Goal: Task Accomplishment & Management: Use online tool/utility

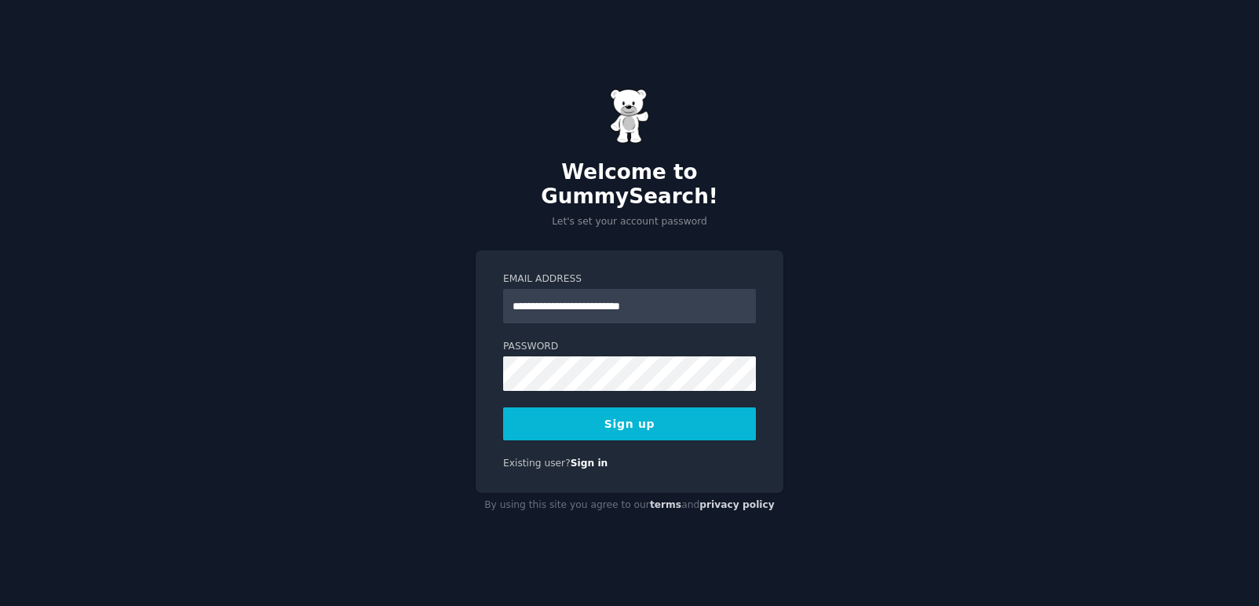
type input "**********"
click at [471, 359] on div "**********" at bounding box center [629, 303] width 1259 height 606
click at [594, 414] on button "Sign up" at bounding box center [629, 423] width 253 height 33
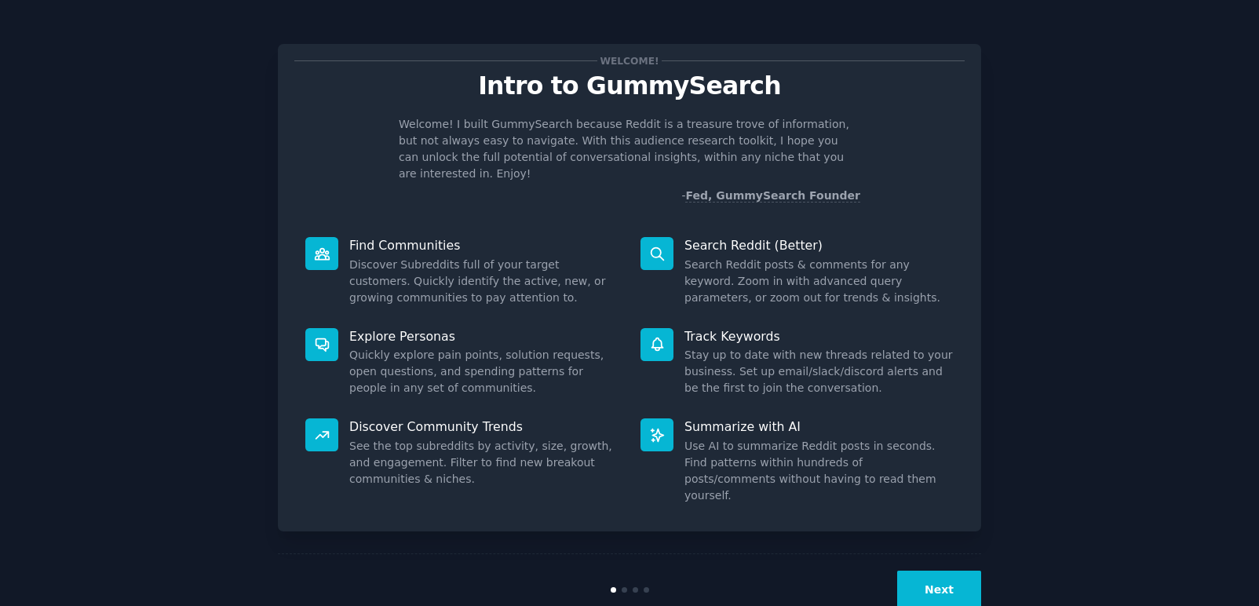
click at [953, 570] on button "Next" at bounding box center [939, 589] width 84 height 38
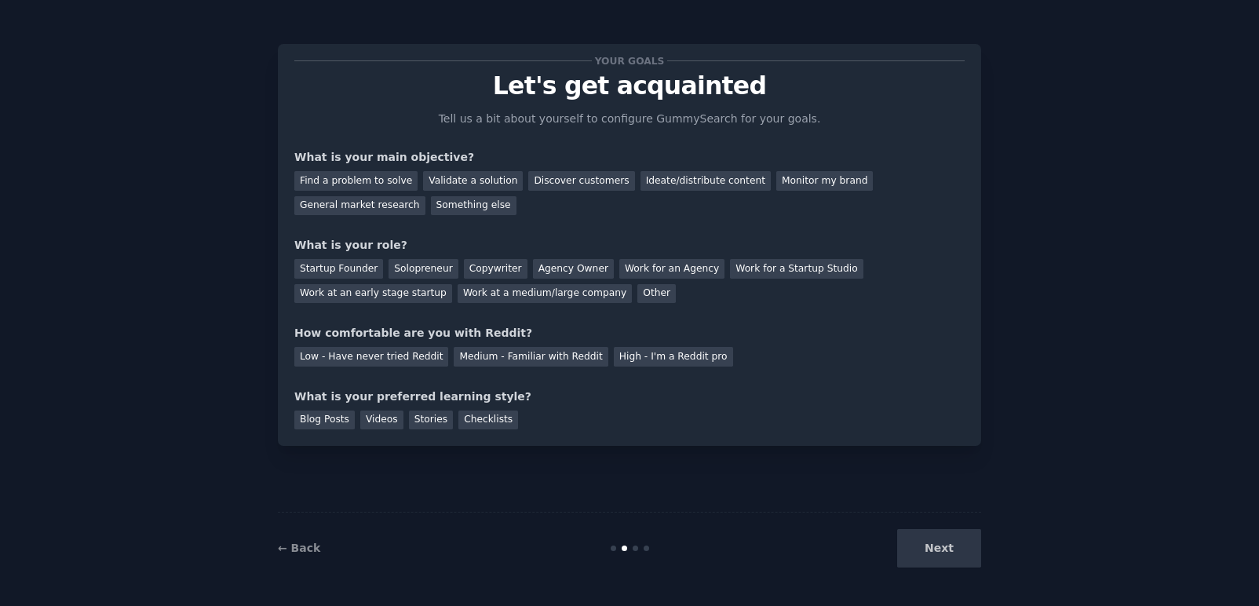
click at [563, 122] on p "Tell us a bit about yourself to configure GummySearch for your goals." at bounding box center [629, 119] width 395 height 16
click at [669, 117] on p "Tell us a bit about yourself to configure GummySearch for your goals." at bounding box center [629, 119] width 395 height 16
click at [424, 177] on div "Validate a solution" at bounding box center [473, 181] width 100 height 20
click at [387, 182] on div "Find a problem to solve" at bounding box center [355, 181] width 123 height 20
click at [446, 182] on div "Validate a solution" at bounding box center [473, 181] width 100 height 20
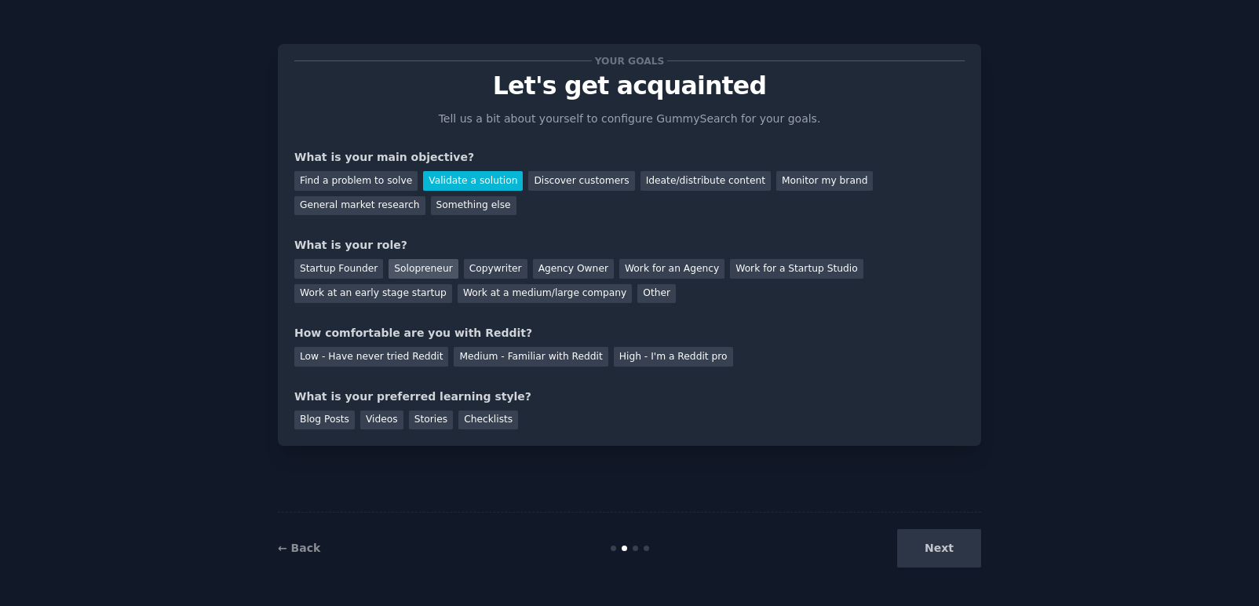
click at [394, 261] on div "Solopreneur" at bounding box center [422, 269] width 69 height 20
click at [349, 270] on div "Startup Founder" at bounding box center [338, 269] width 89 height 20
click at [409, 270] on div "Solopreneur" at bounding box center [422, 269] width 69 height 20
click at [402, 354] on div "Low - Have never tried Reddit" at bounding box center [371, 357] width 154 height 20
click at [374, 415] on div "Videos" at bounding box center [381, 420] width 43 height 20
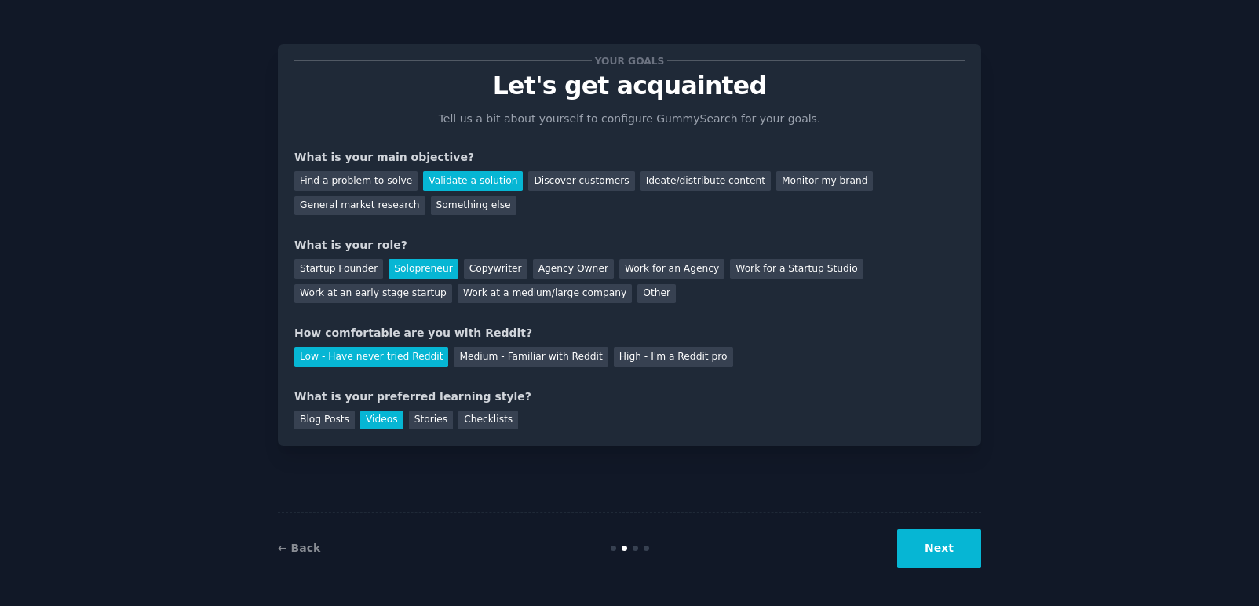
click at [952, 541] on button "Next" at bounding box center [939, 548] width 84 height 38
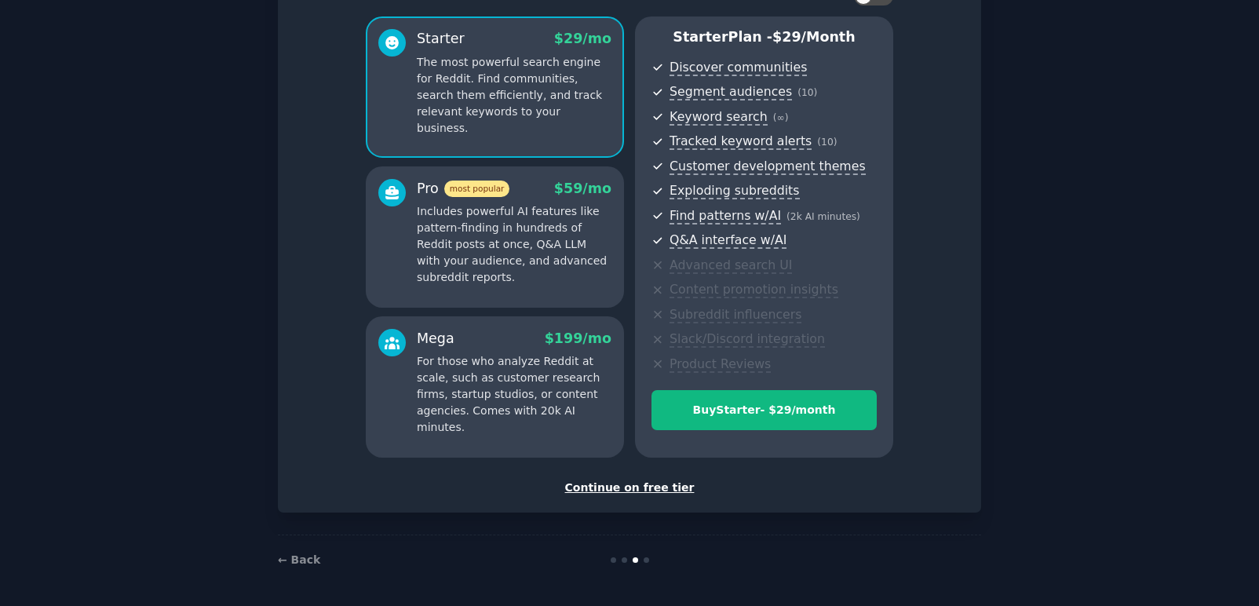
scroll to position [125, 0]
click at [639, 490] on div "Continue on free tier" at bounding box center [629, 487] width 670 height 16
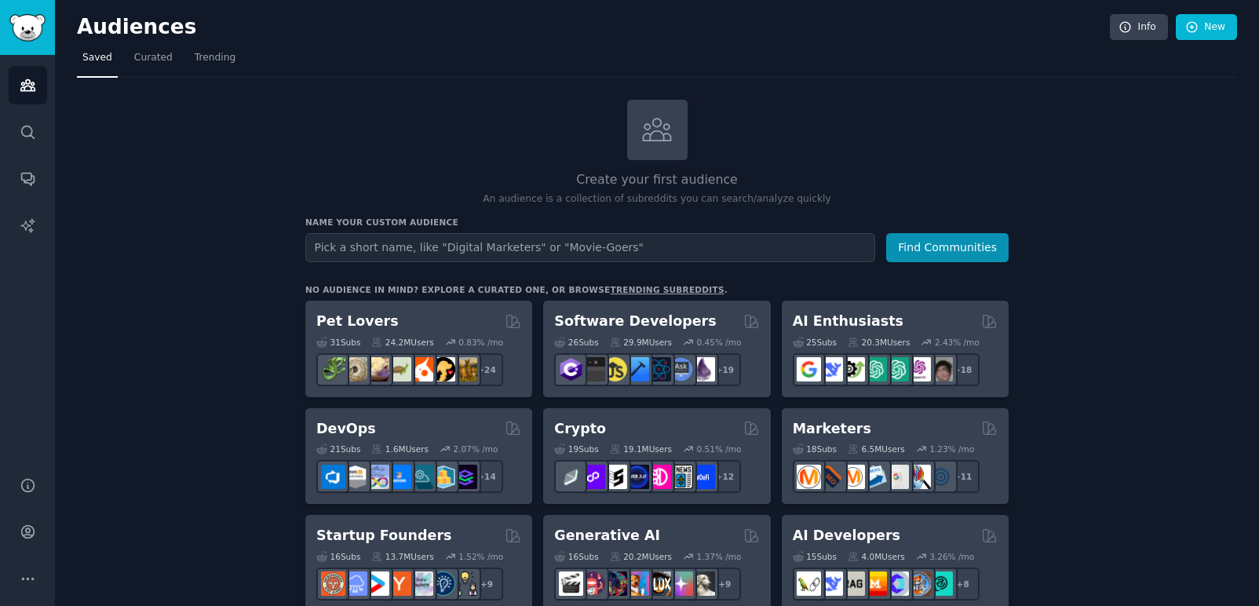
click at [504, 248] on input "text" at bounding box center [590, 247] width 570 height 29
click at [994, 246] on button "Find Communities" at bounding box center [947, 247] width 122 height 29
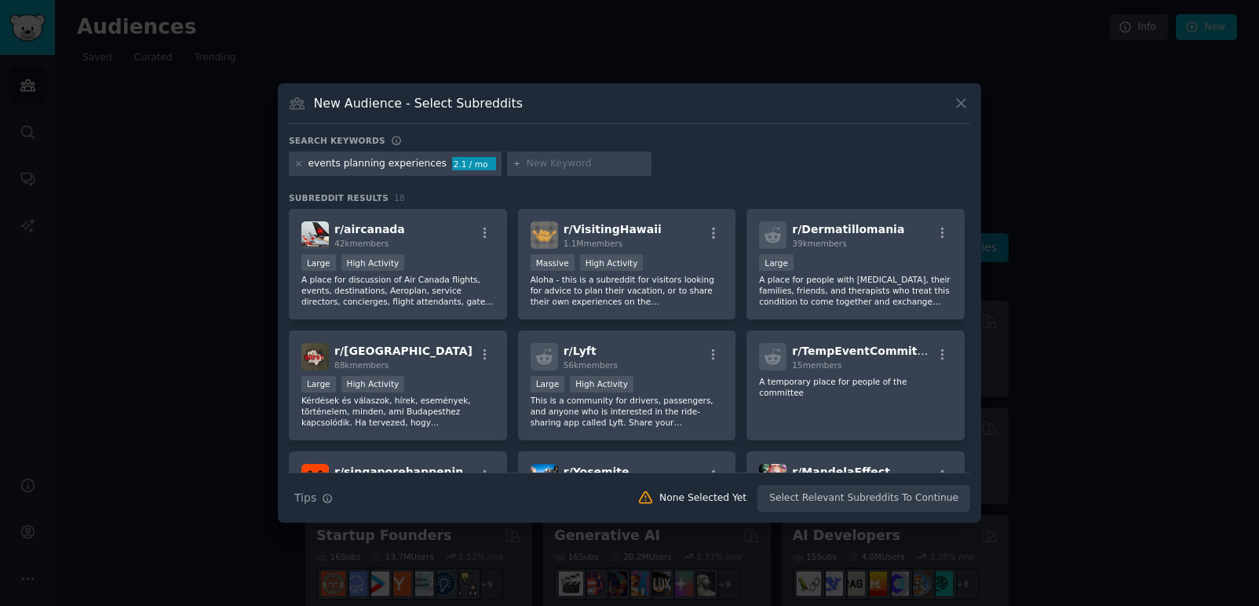
click at [409, 162] on div "events planning experiences" at bounding box center [377, 164] width 139 height 14
drag, startPoint x: 386, startPoint y: 166, endPoint x: 434, endPoint y: 166, distance: 47.9
click at [434, 166] on div "events planning experiences 2.1 / mo" at bounding box center [395, 163] width 213 height 25
click at [965, 100] on icon at bounding box center [961, 103] width 16 height 16
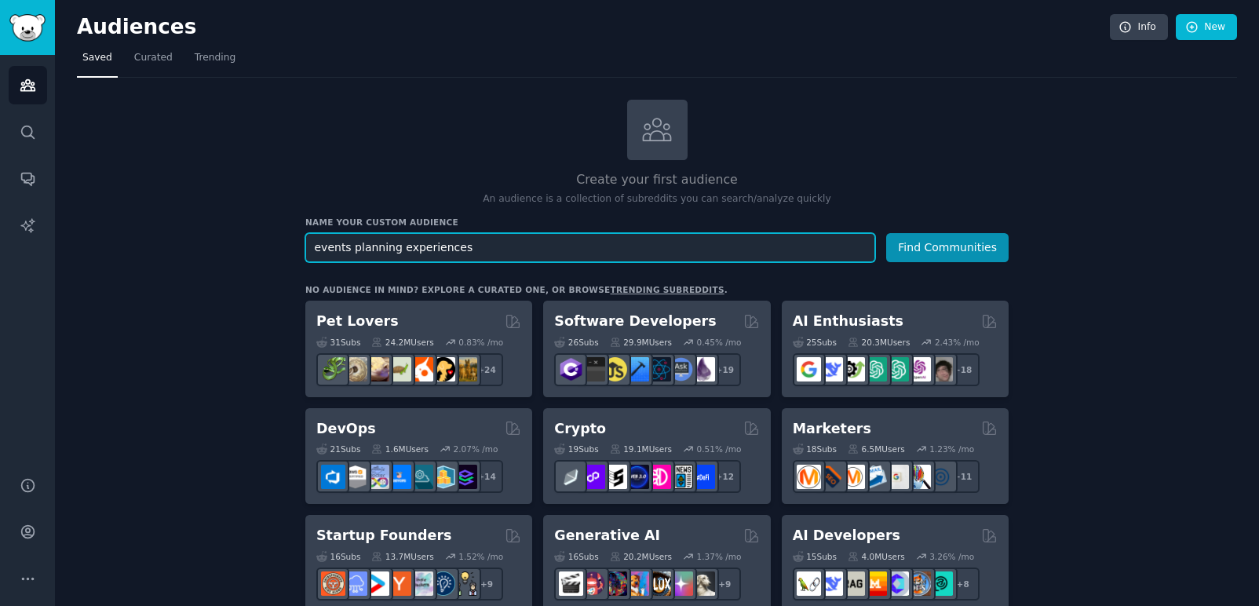
drag, startPoint x: 372, startPoint y: 249, endPoint x: 542, endPoint y: 240, distance: 170.5
click at [542, 240] on input "events planning experiences" at bounding box center [590, 247] width 570 height 29
click at [344, 250] on input "events planner" at bounding box center [590, 247] width 570 height 29
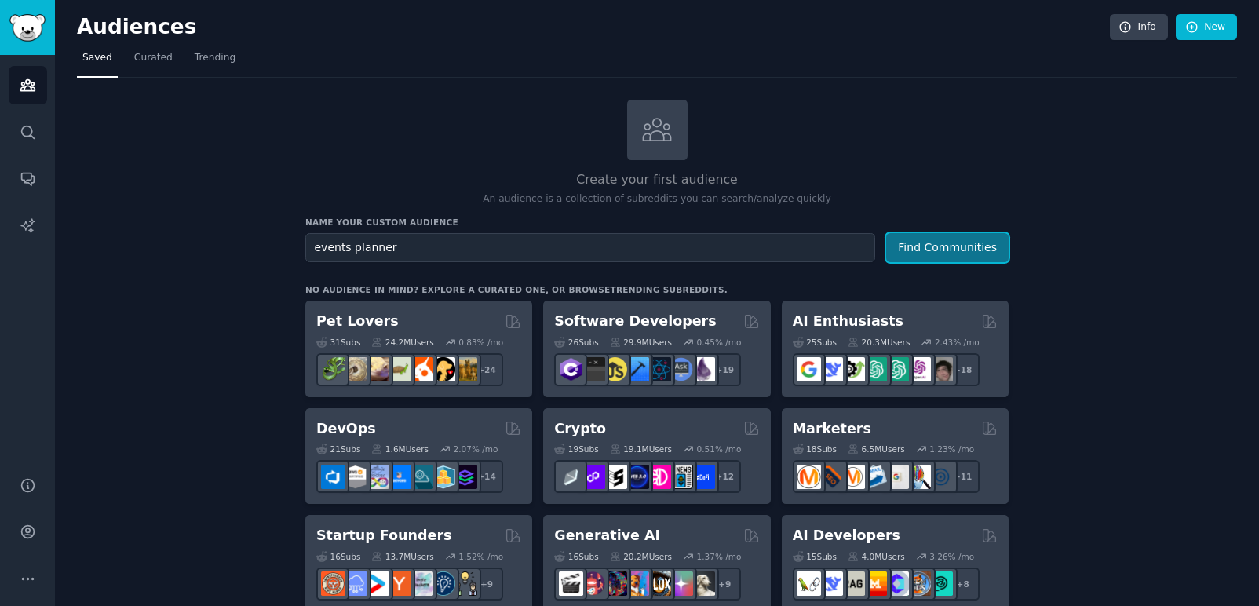
click at [952, 243] on button "Find Communities" at bounding box center [947, 247] width 122 height 29
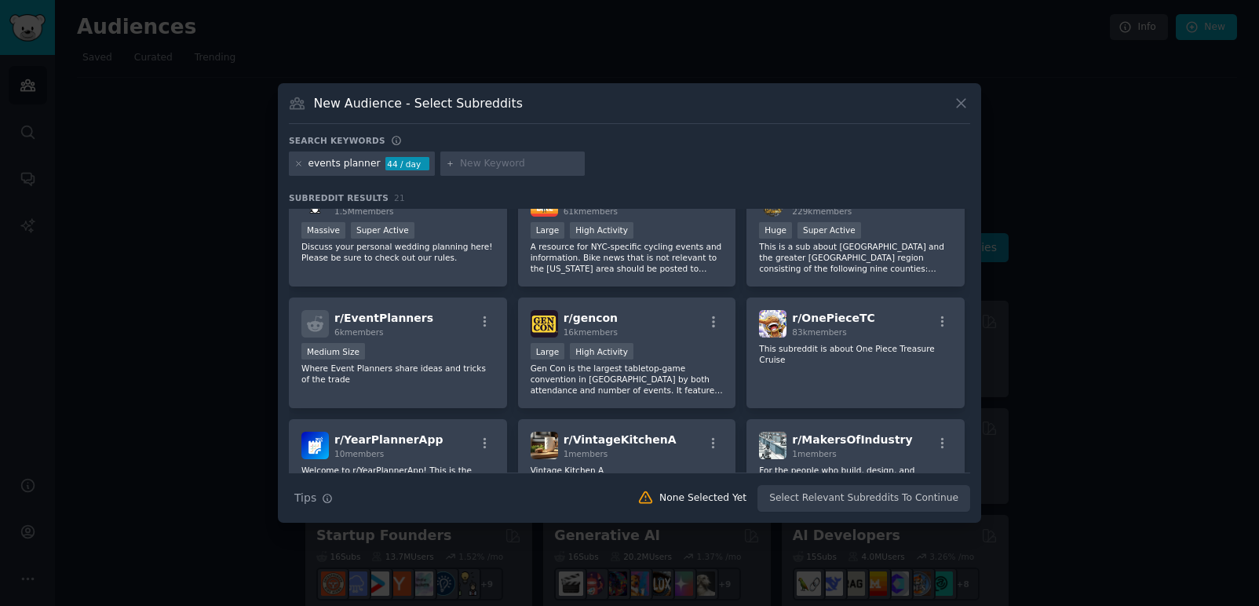
scroll to position [157, 0]
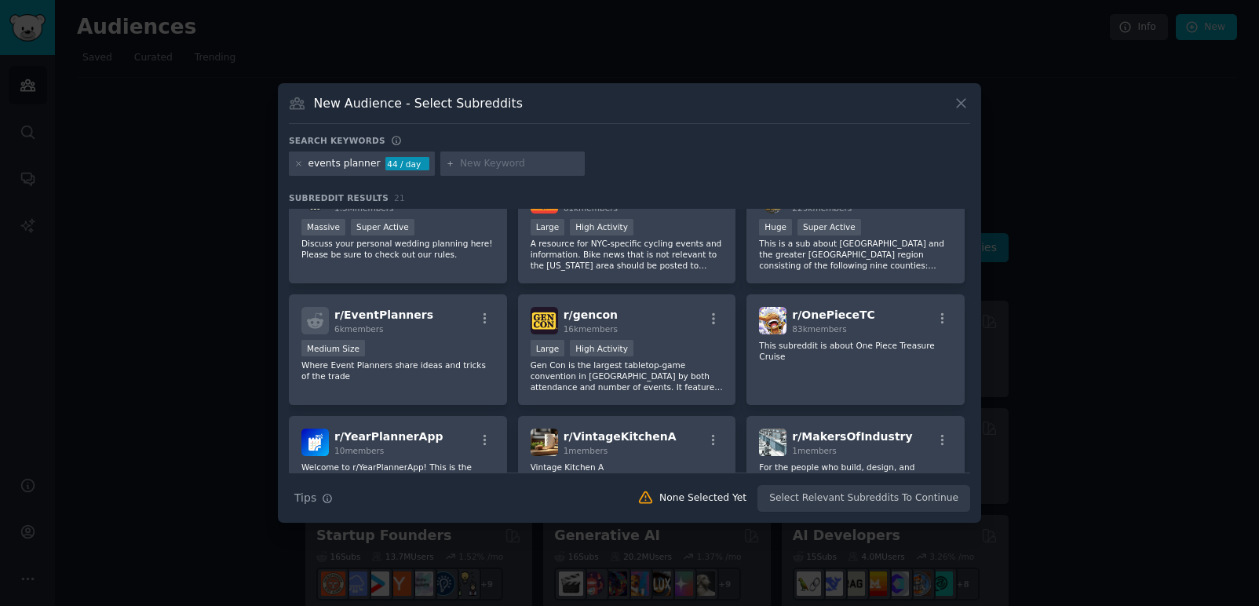
click at [965, 97] on icon at bounding box center [961, 103] width 16 height 16
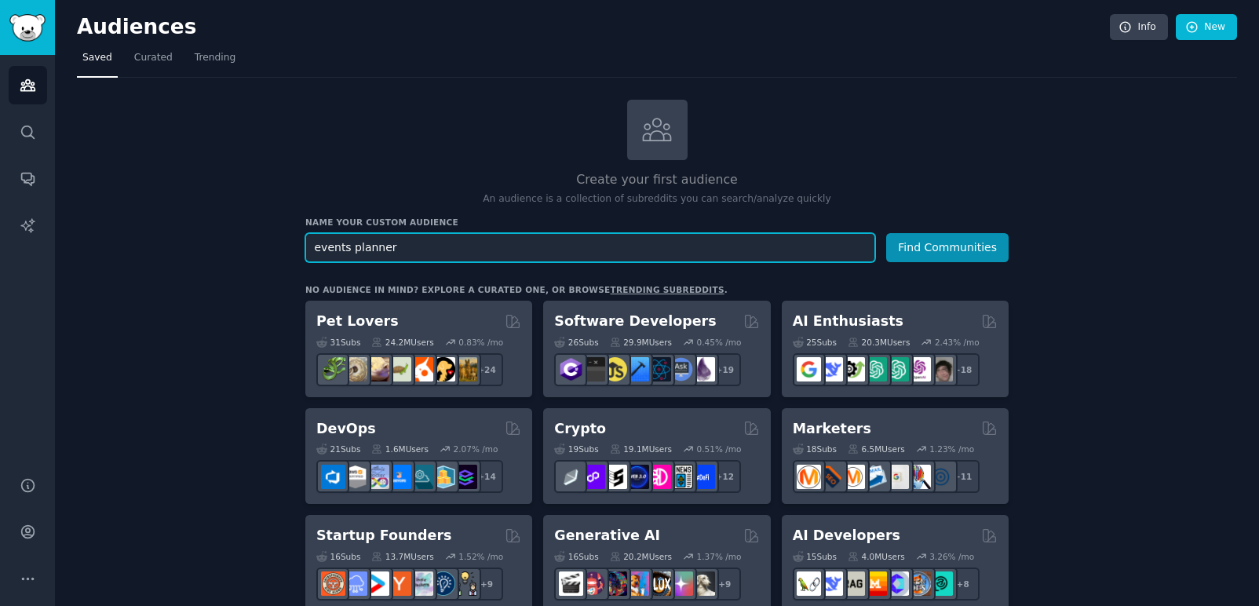
drag, startPoint x: 410, startPoint y: 255, endPoint x: 265, endPoint y: 244, distance: 144.8
drag, startPoint x: 376, startPoint y: 244, endPoint x: 253, endPoint y: 235, distance: 123.6
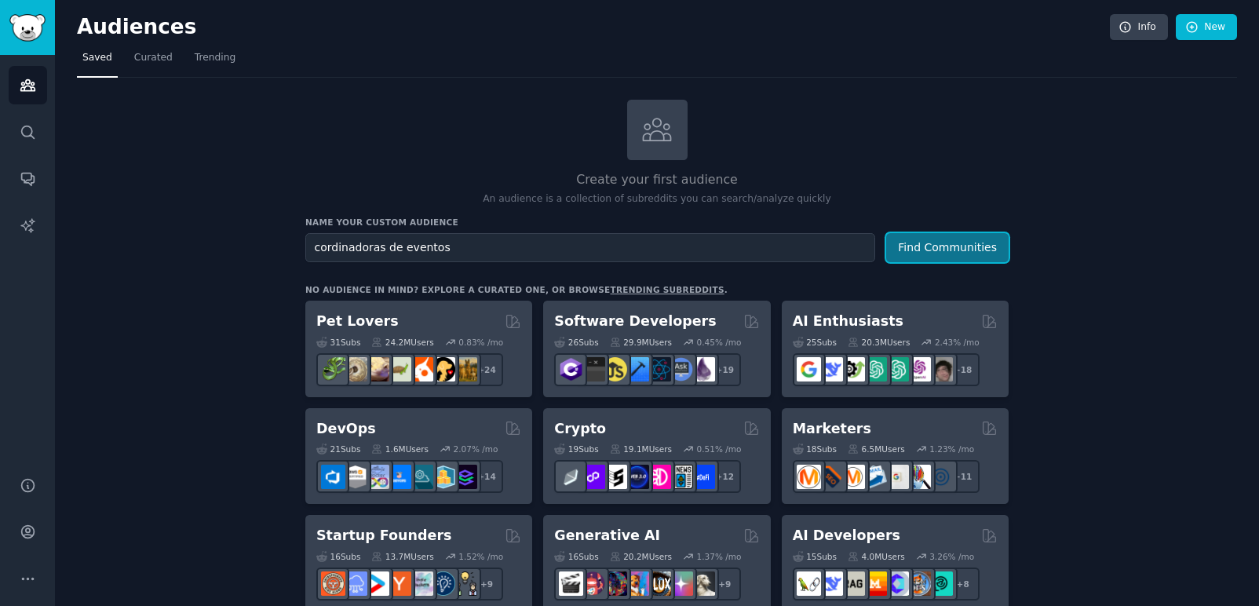
click at [954, 242] on button "Find Communities" at bounding box center [947, 247] width 122 height 29
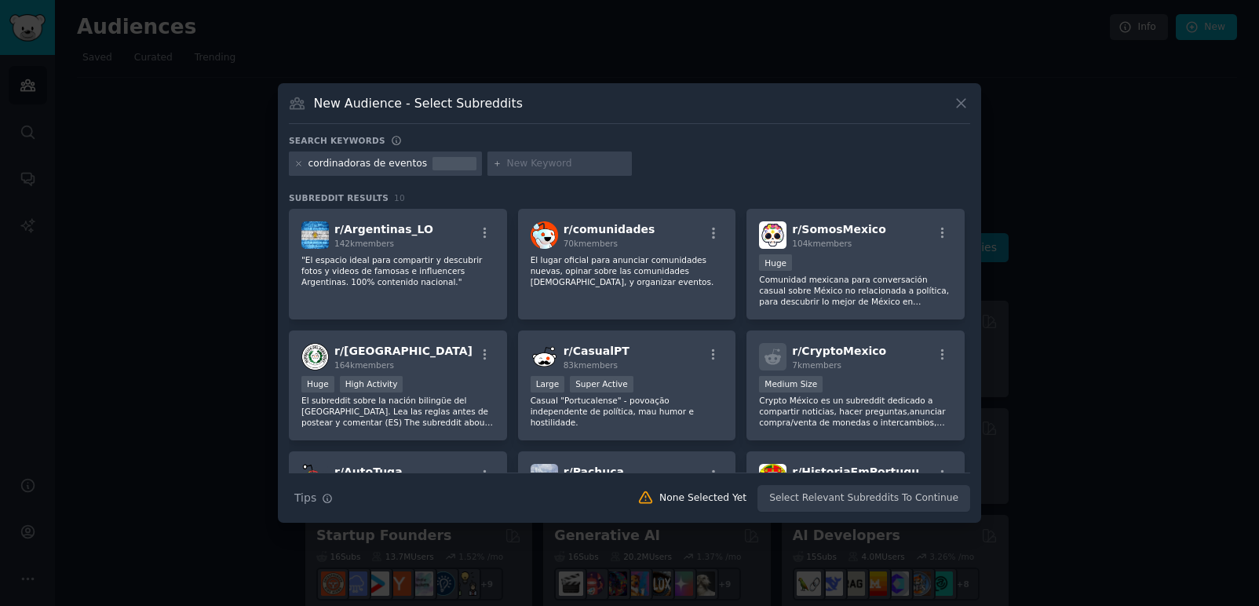
click at [951, 102] on div "New Audience - Select Subreddits" at bounding box center [629, 109] width 681 height 30
click at [954, 99] on icon at bounding box center [961, 103] width 16 height 16
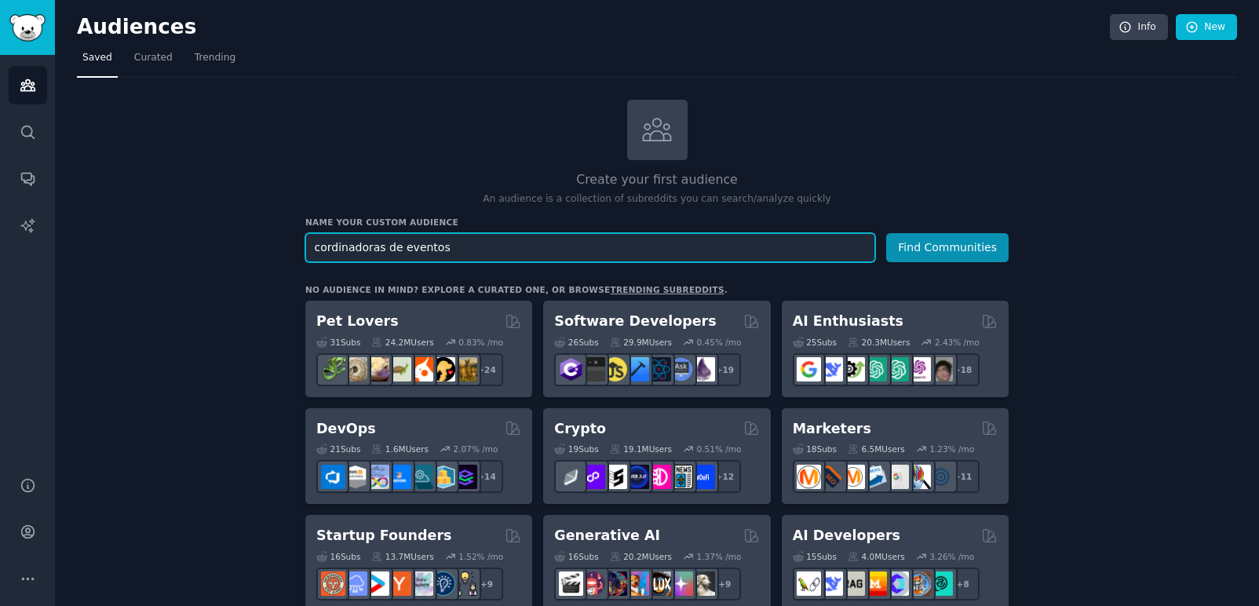
click at [466, 256] on input "cordinadoras de eventos" at bounding box center [590, 247] width 570 height 29
drag, startPoint x: 432, startPoint y: 249, endPoint x: 277, endPoint y: 250, distance: 155.4
type input "c"
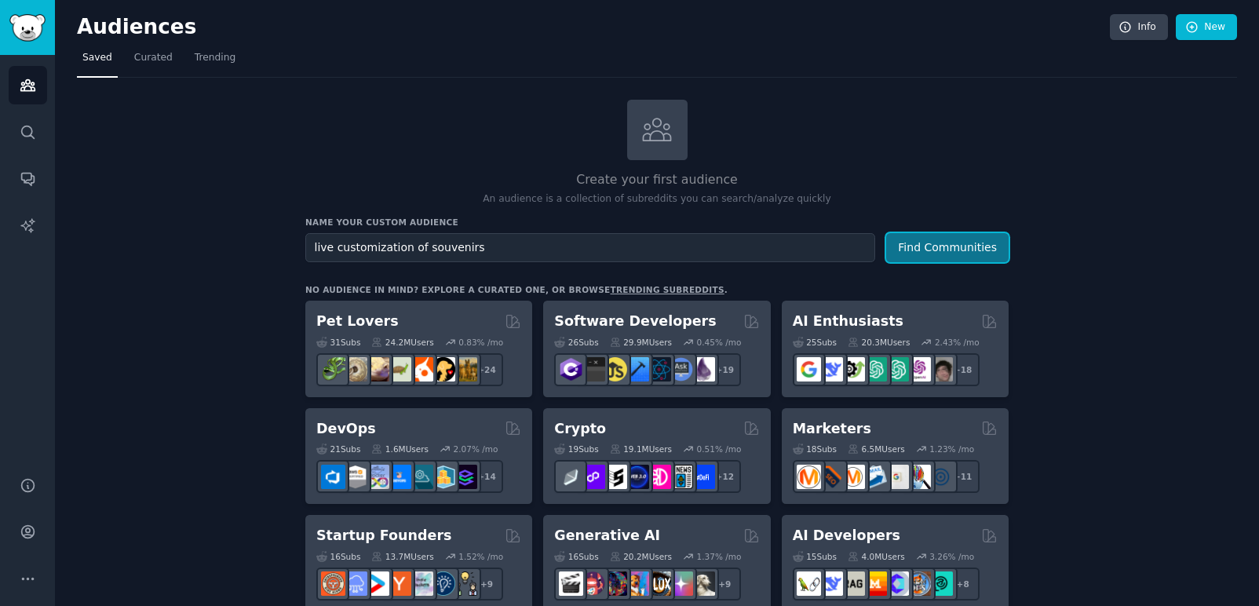
click at [942, 247] on button "Find Communities" at bounding box center [947, 247] width 122 height 29
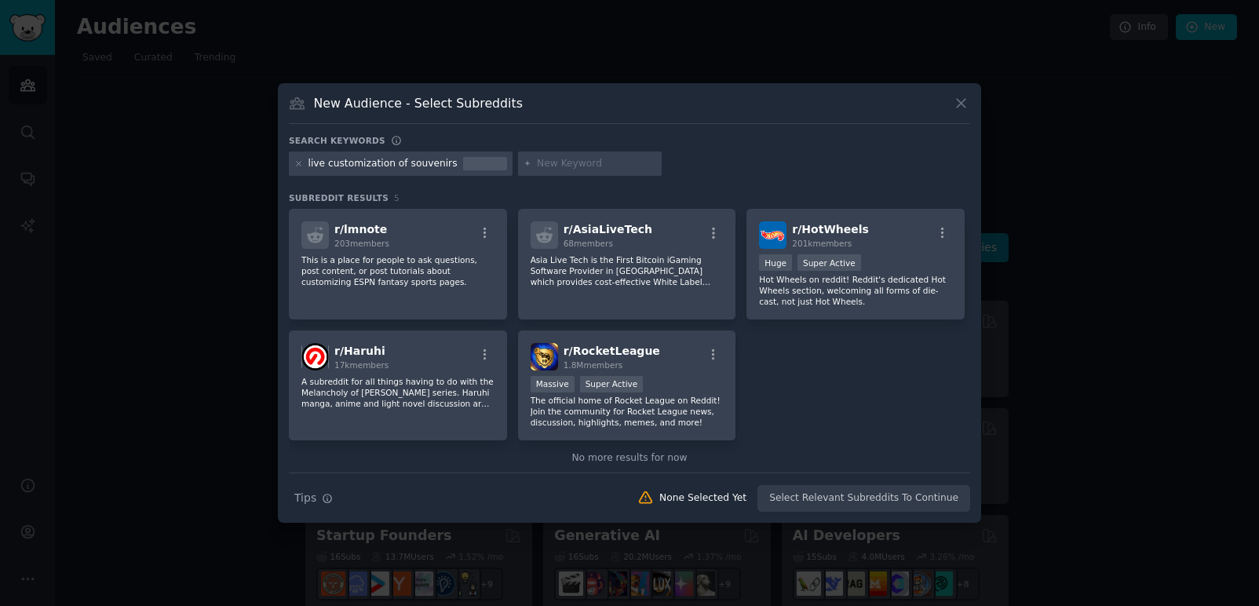
click at [953, 97] on icon at bounding box center [961, 103] width 16 height 16
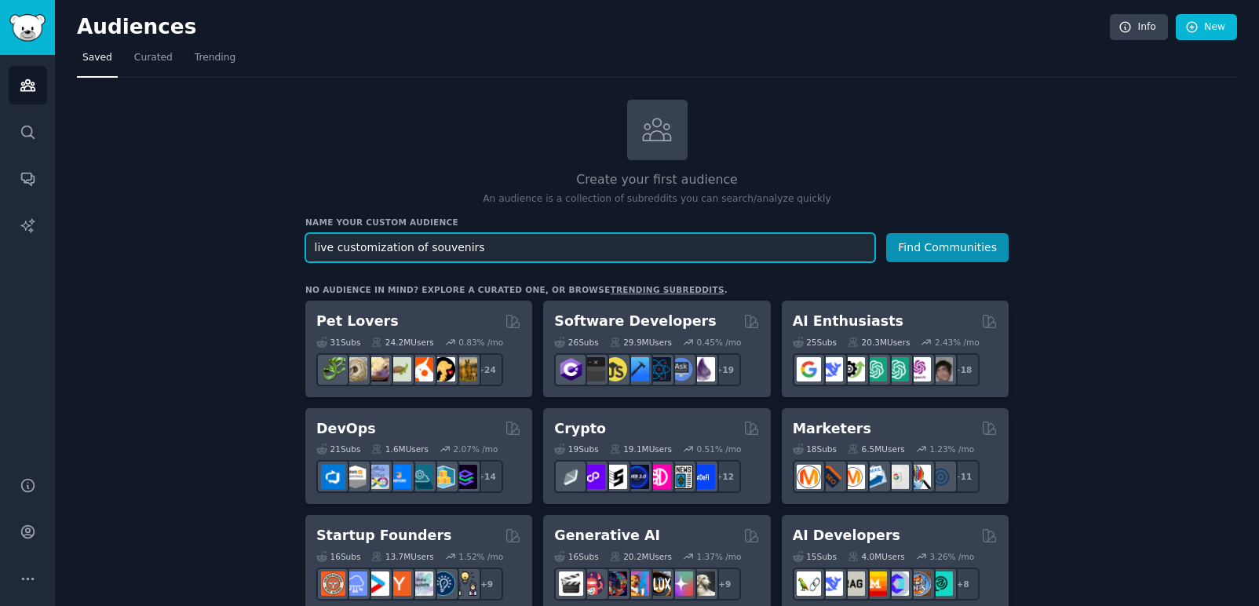
drag, startPoint x: 510, startPoint y: 248, endPoint x: 231, endPoint y: 252, distance: 279.4
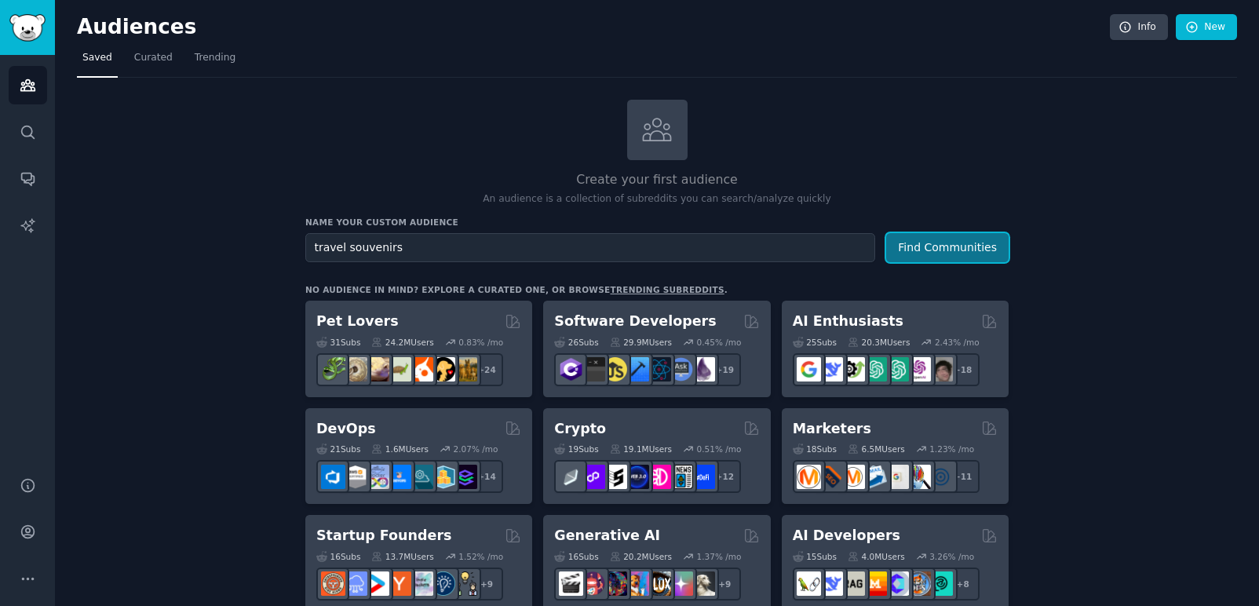
click at [972, 242] on button "Find Communities" at bounding box center [947, 247] width 122 height 29
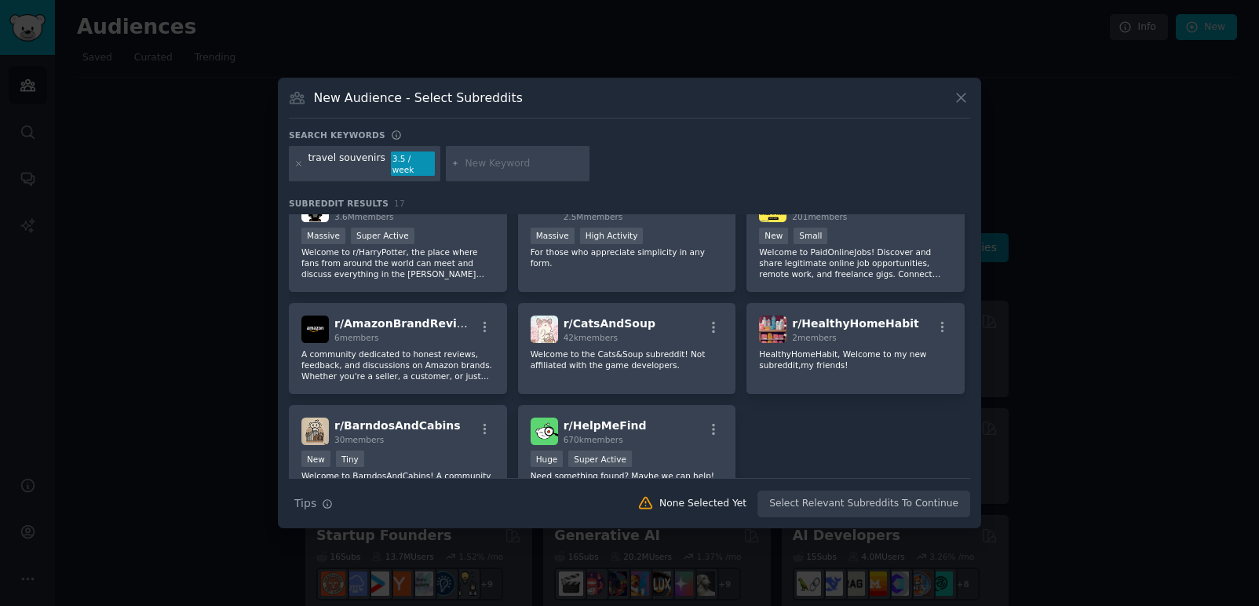
scroll to position [392, 0]
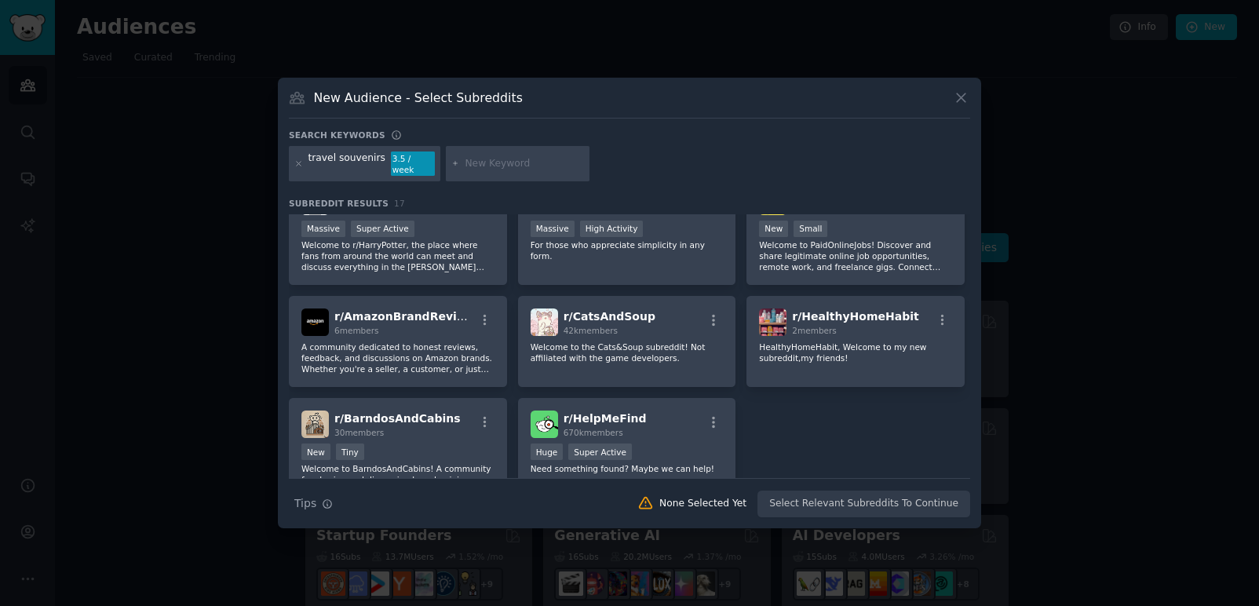
click at [967, 106] on icon at bounding box center [961, 97] width 16 height 16
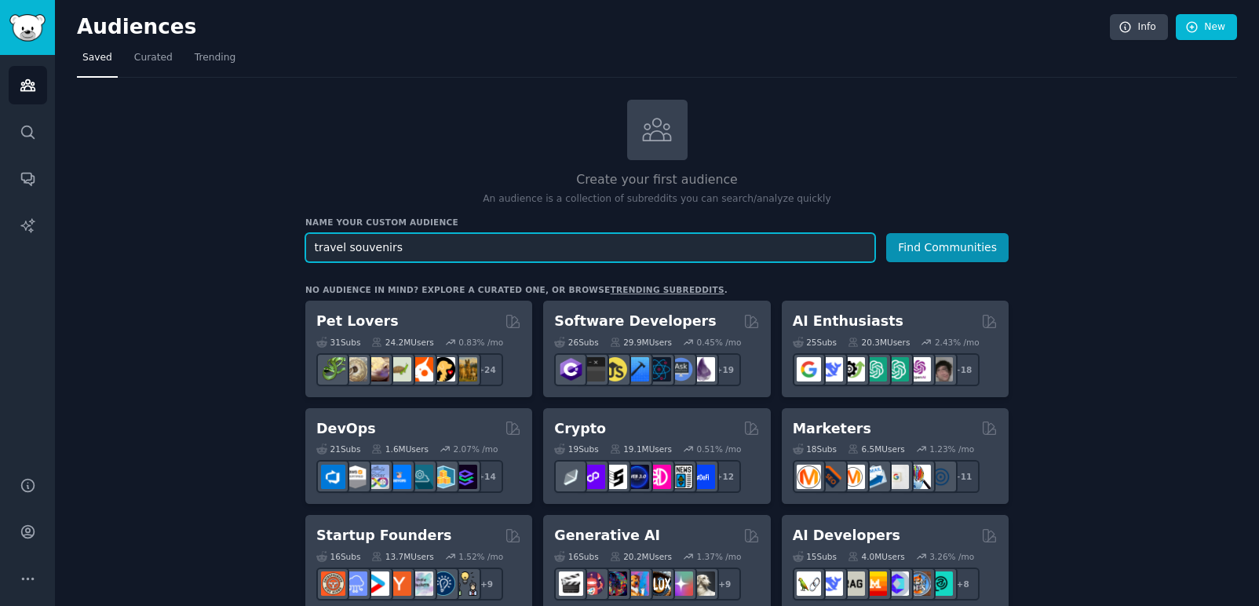
click at [654, 250] on input "travel souvenirs" at bounding box center [590, 247] width 570 height 29
drag, startPoint x: 654, startPoint y: 249, endPoint x: 203, endPoint y: 221, distance: 452.0
type input "event planners"
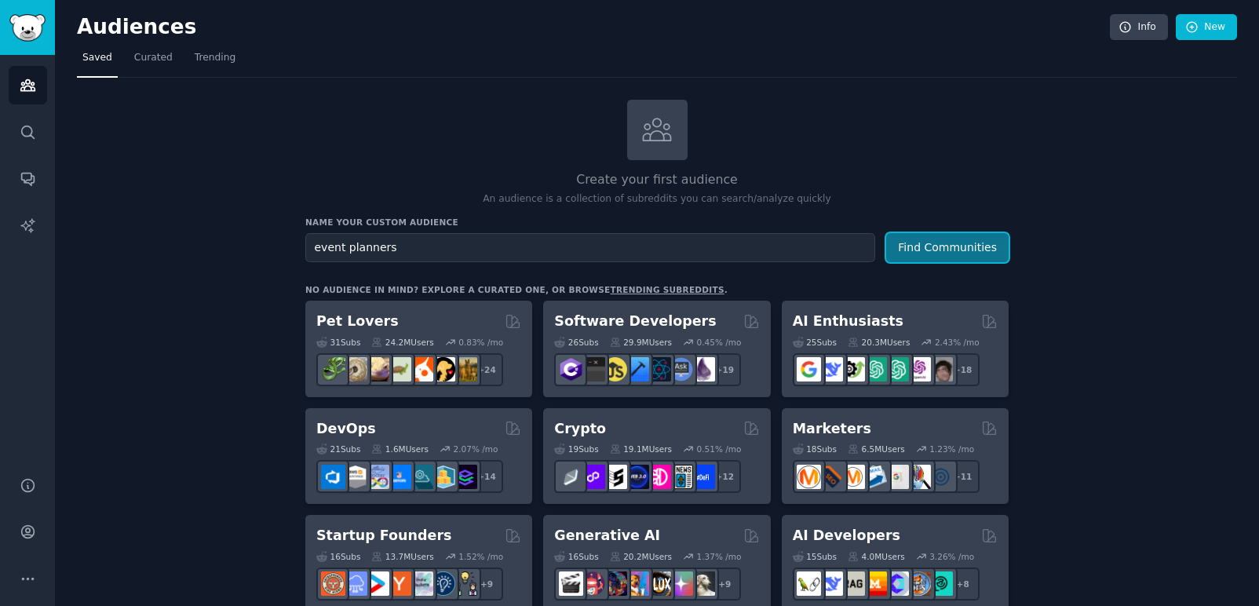
click at [960, 240] on button "Find Communities" at bounding box center [947, 247] width 122 height 29
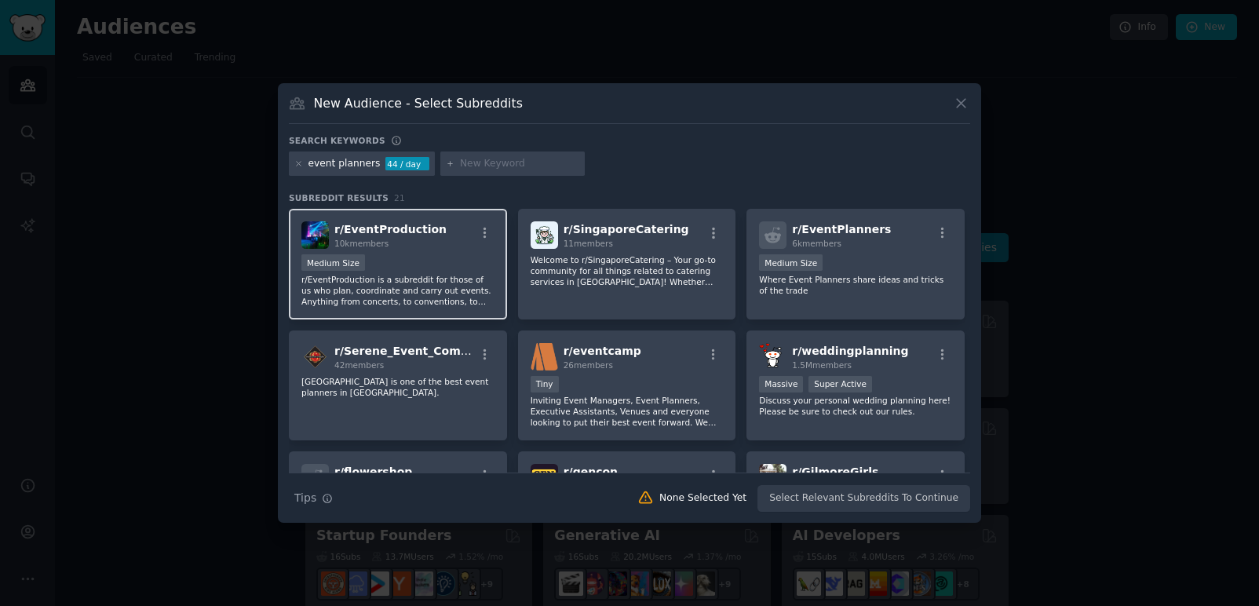
click at [387, 279] on p "r/EventProduction is a subreddit for those of us who plan, coordinate and carry…" at bounding box center [397, 290] width 193 height 33
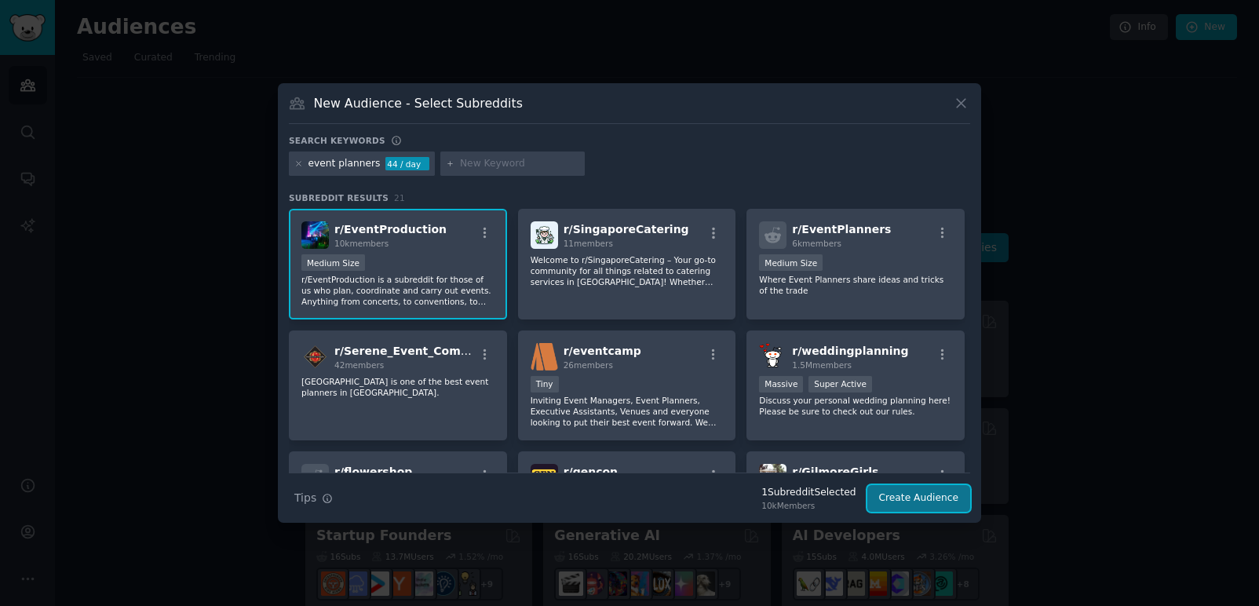
click at [931, 501] on button "Create Audience" at bounding box center [919, 498] width 104 height 27
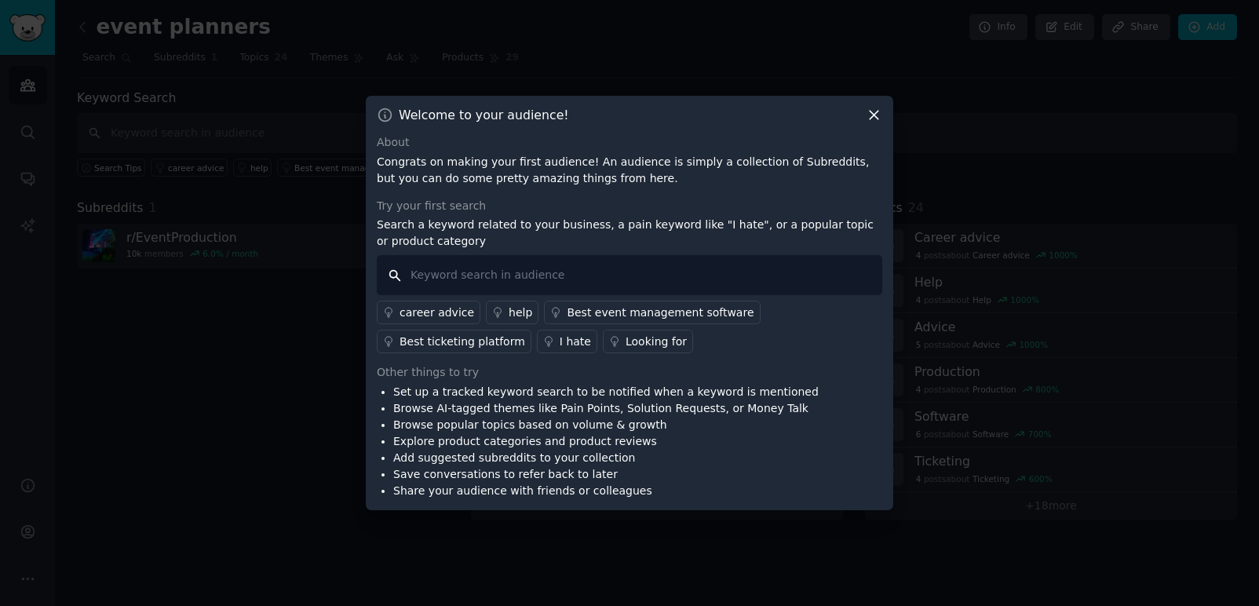
click at [558, 273] on input "text" at bounding box center [629, 275] width 505 height 40
drag, startPoint x: 496, startPoint y: 282, endPoint x: 370, endPoint y: 293, distance: 126.0
click at [370, 293] on div "Welcome to your audience! About Congrats on making your first audience! An audi…" at bounding box center [629, 303] width 527 height 414
click at [449, 276] on input "event planners" at bounding box center [629, 275] width 505 height 40
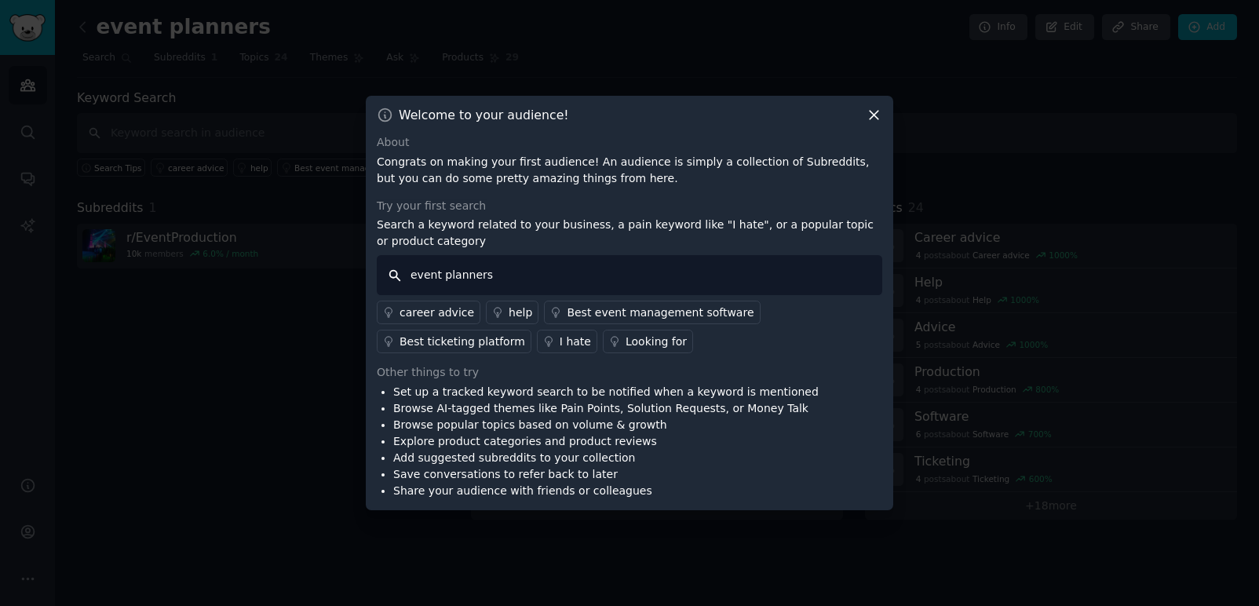
drag, startPoint x: 516, startPoint y: 280, endPoint x: 384, endPoint y: 280, distance: 131.8
click at [384, 280] on input "event planners" at bounding box center [629, 275] width 505 height 40
type input "personalized gifts"
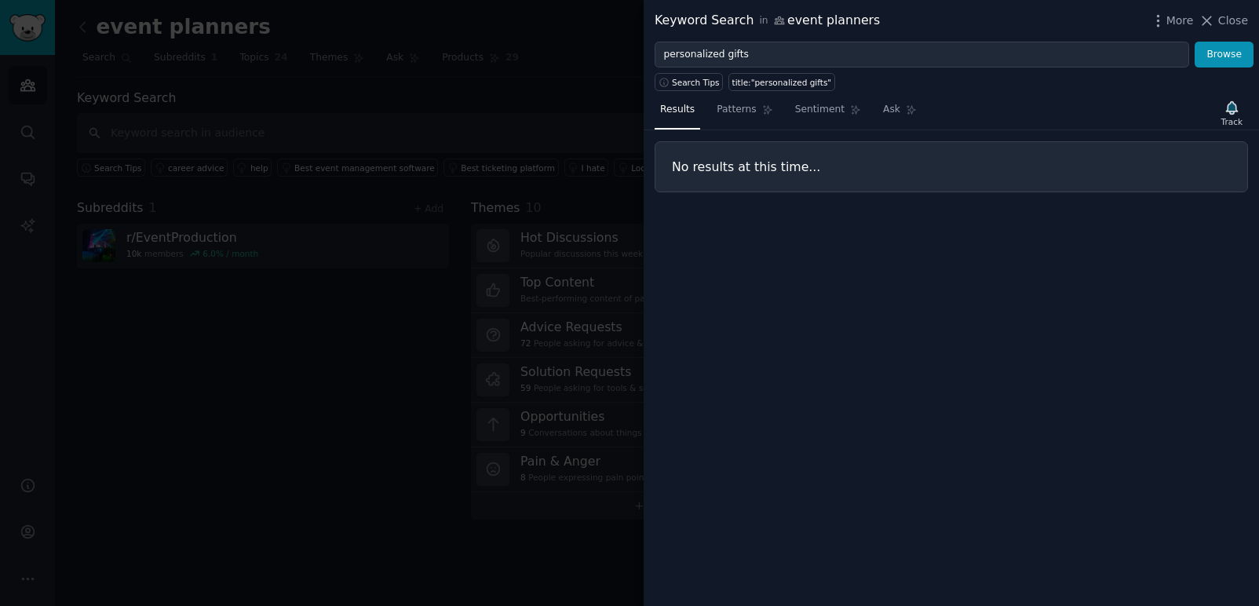
click at [377, 368] on div at bounding box center [629, 303] width 1259 height 606
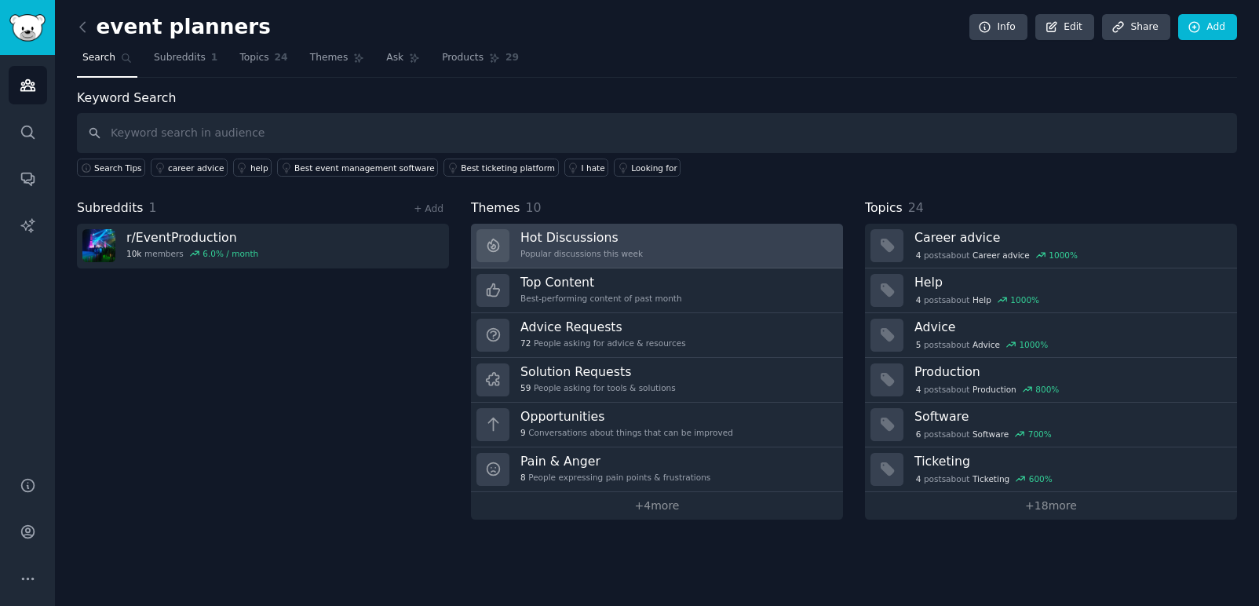
click at [623, 231] on h3 "Hot Discussions" at bounding box center [581, 237] width 122 height 16
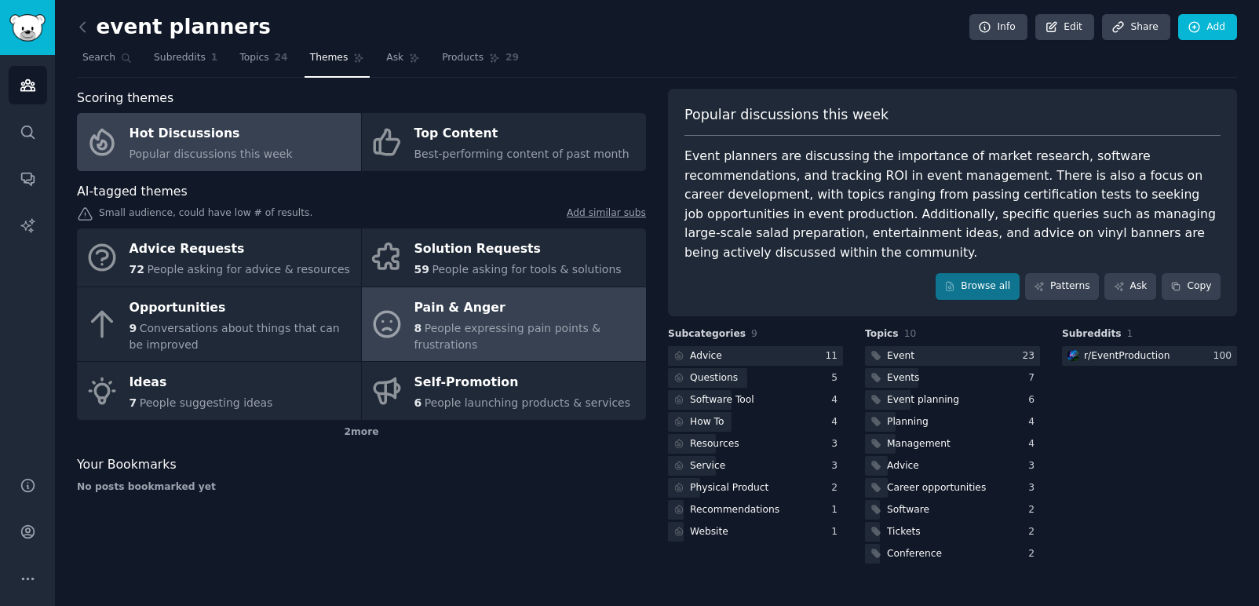
click at [494, 303] on div "Pain & Anger" at bounding box center [526, 307] width 224 height 25
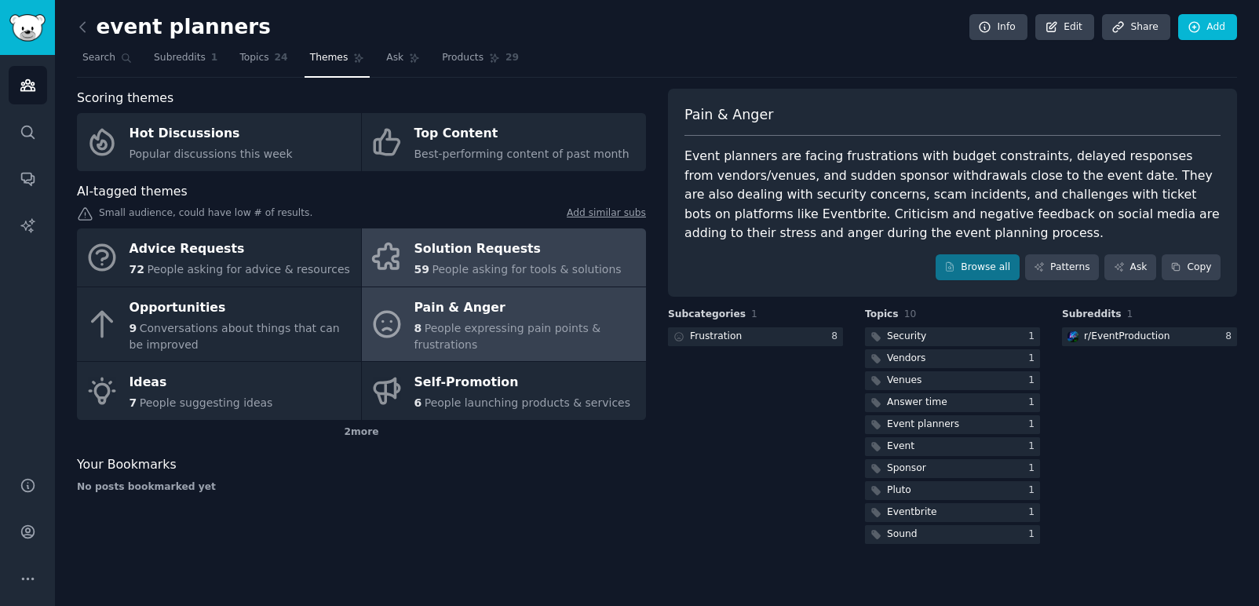
click at [508, 254] on div "Solution Requests" at bounding box center [517, 249] width 207 height 25
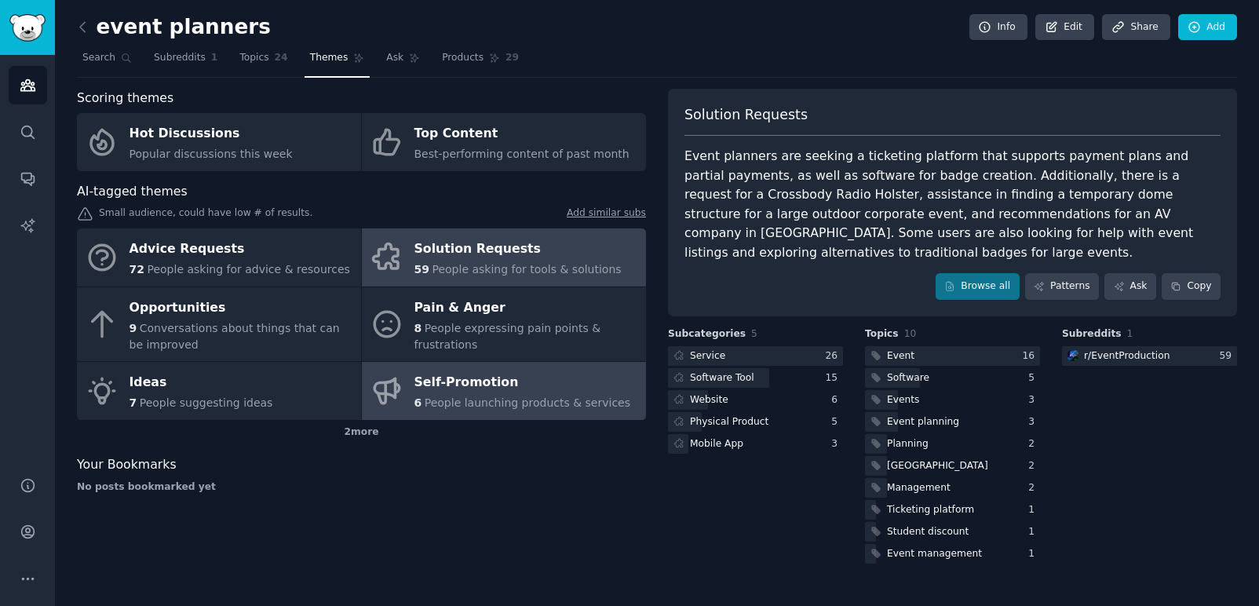
click at [510, 406] on span "People launching products & services" at bounding box center [527, 402] width 206 height 13
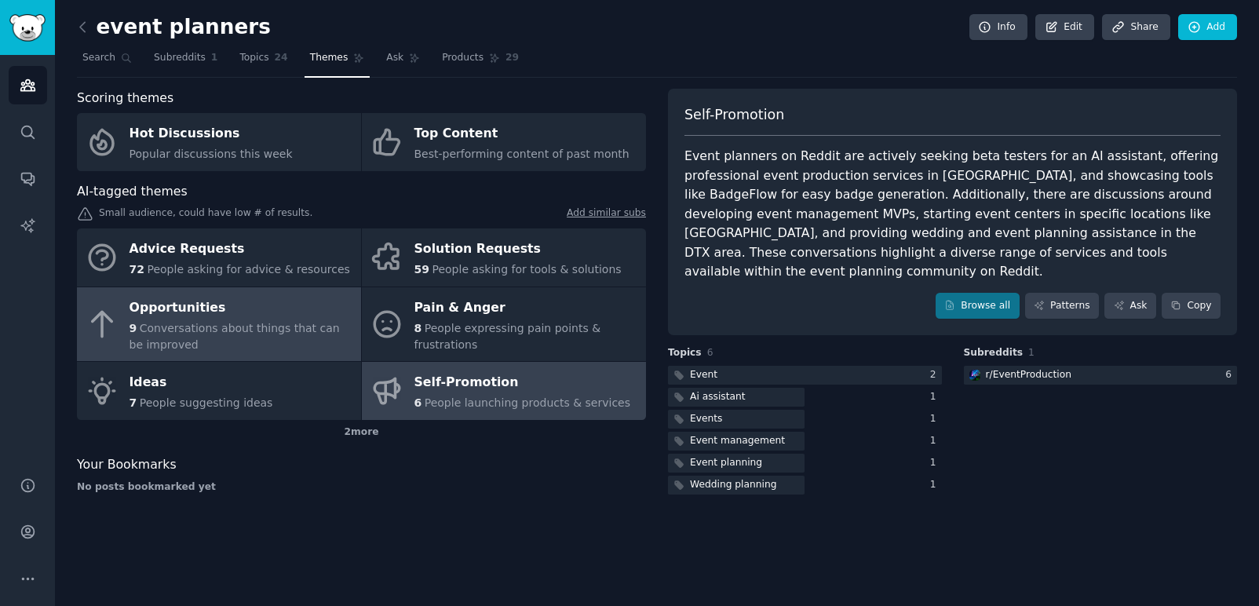
click at [175, 337] on span "Conversations about things that can be improved" at bounding box center [234, 336] width 210 height 29
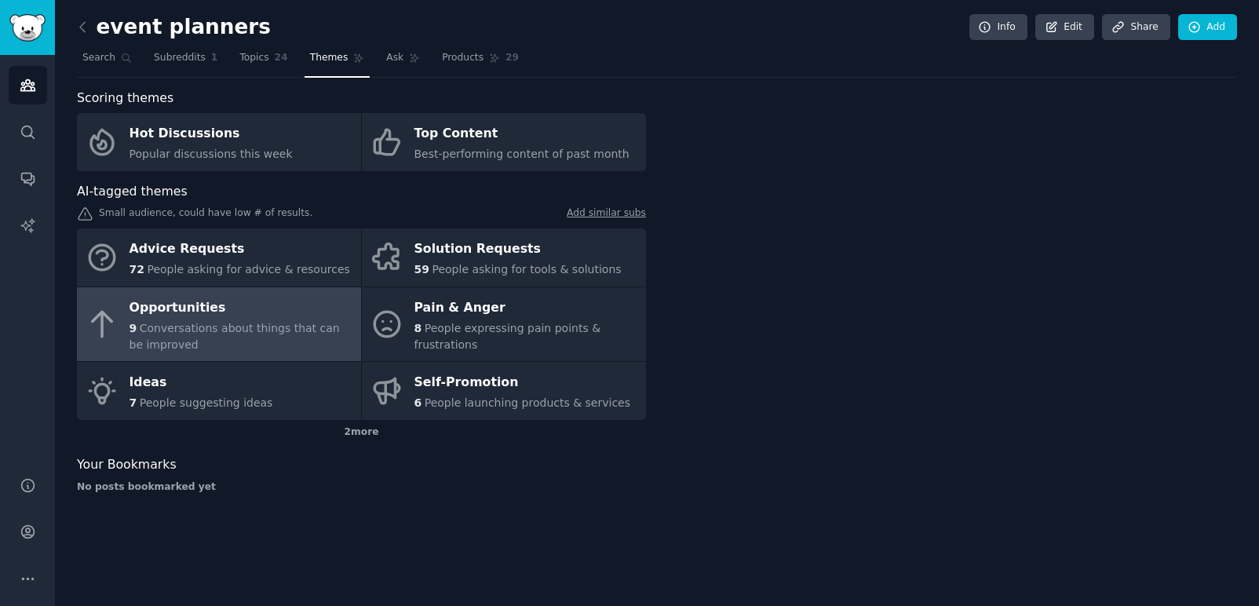
click at [175, 337] on span "Conversations about things that can be improved" at bounding box center [234, 336] width 210 height 29
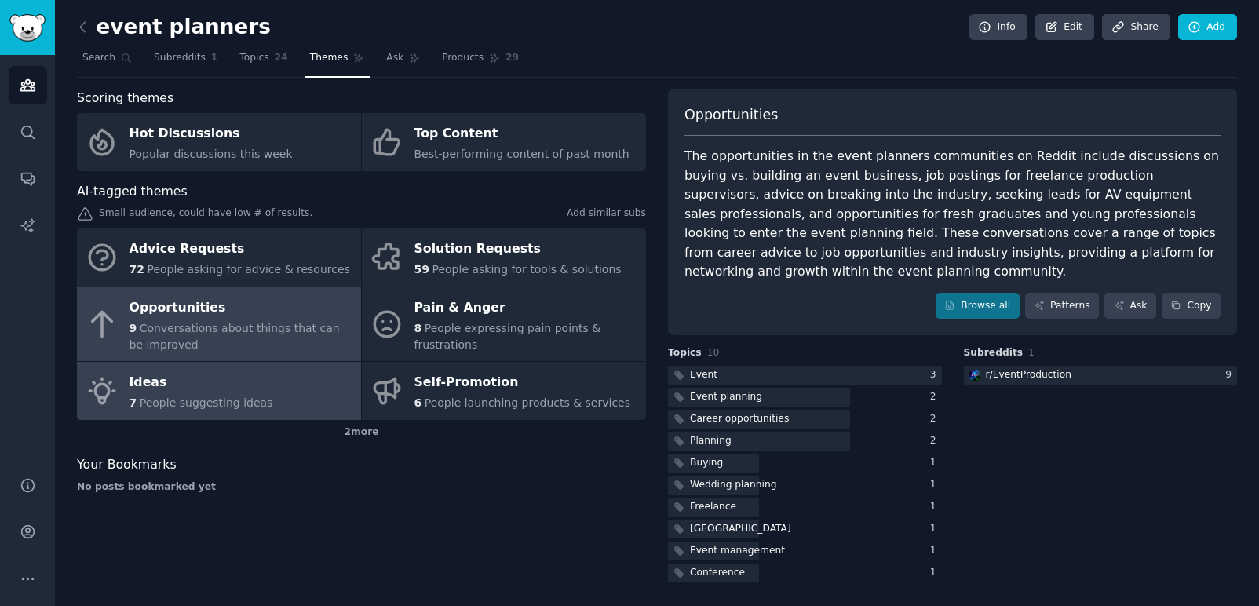
click at [266, 400] on link "Ideas 7 People suggesting ideas" at bounding box center [219, 391] width 284 height 58
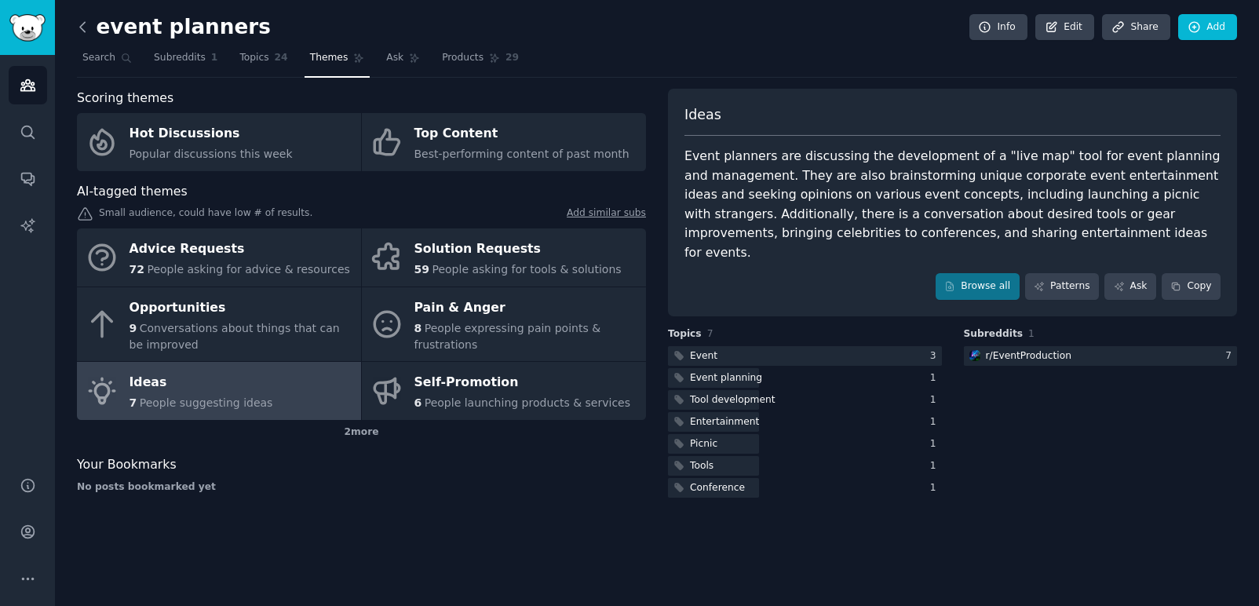
click at [82, 30] on icon at bounding box center [83, 27] width 16 height 16
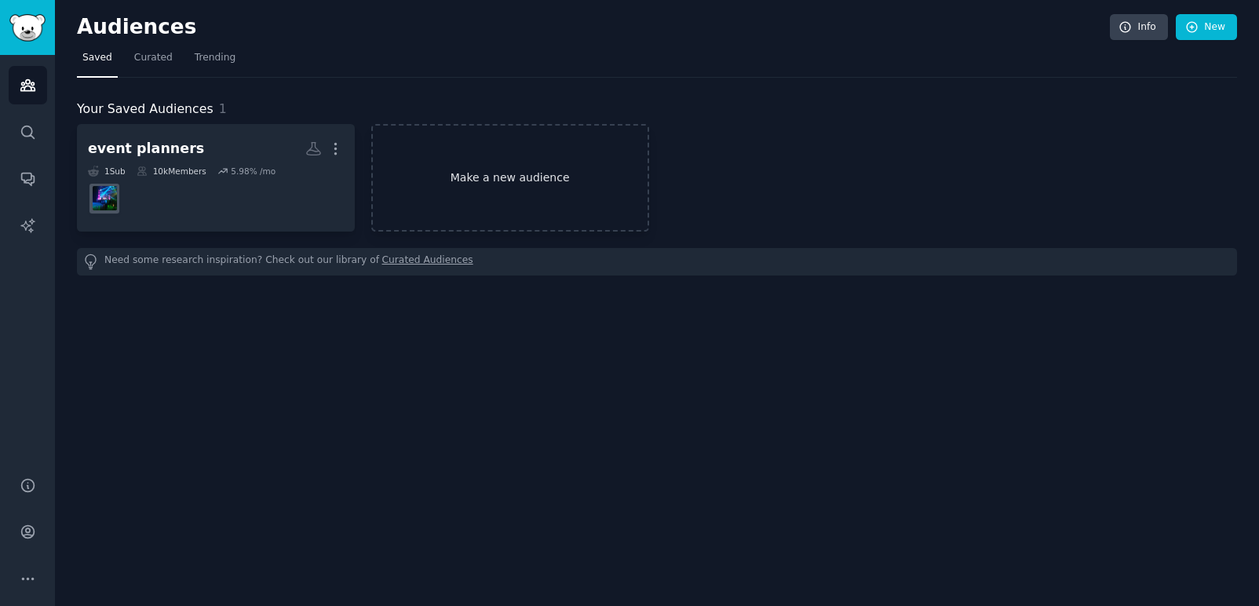
click at [444, 166] on link "Make a new audience" at bounding box center [510, 177] width 278 height 107
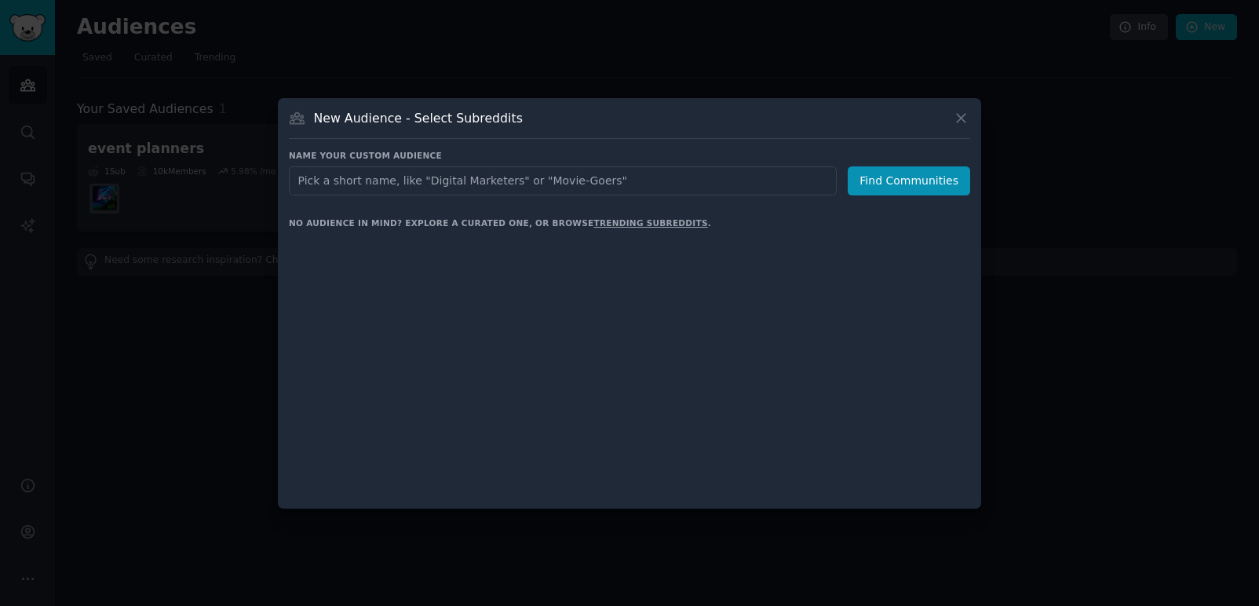
click at [444, 166] on input "text" at bounding box center [563, 180] width 548 height 29
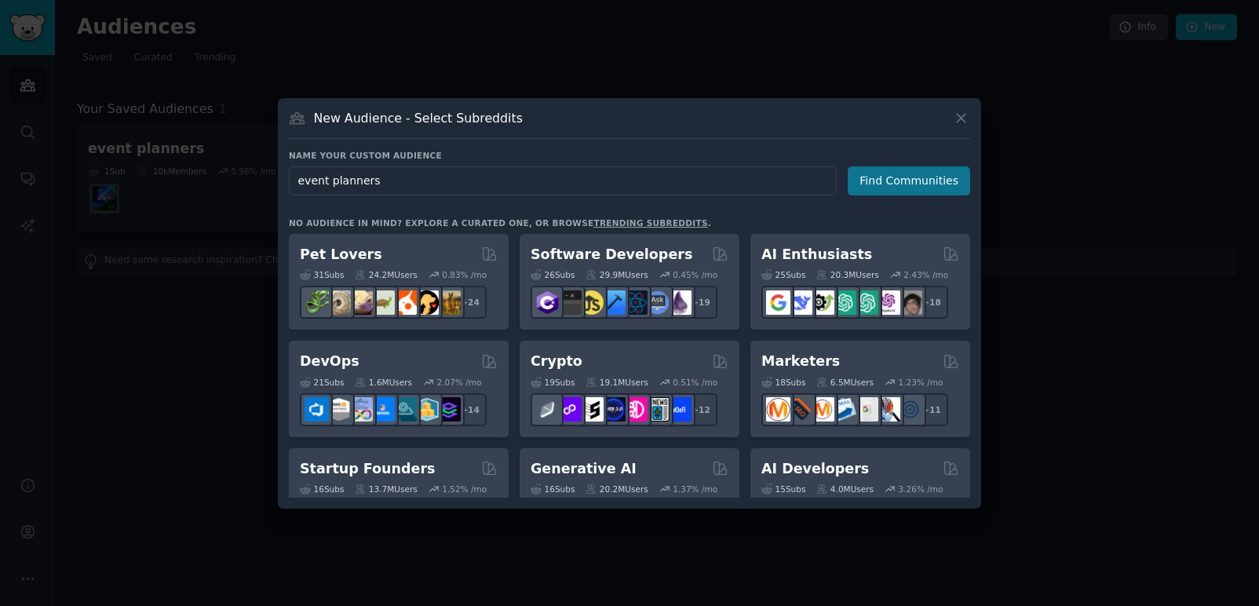
type input "event planners"
click at [888, 169] on button "Find Communities" at bounding box center [908, 180] width 122 height 29
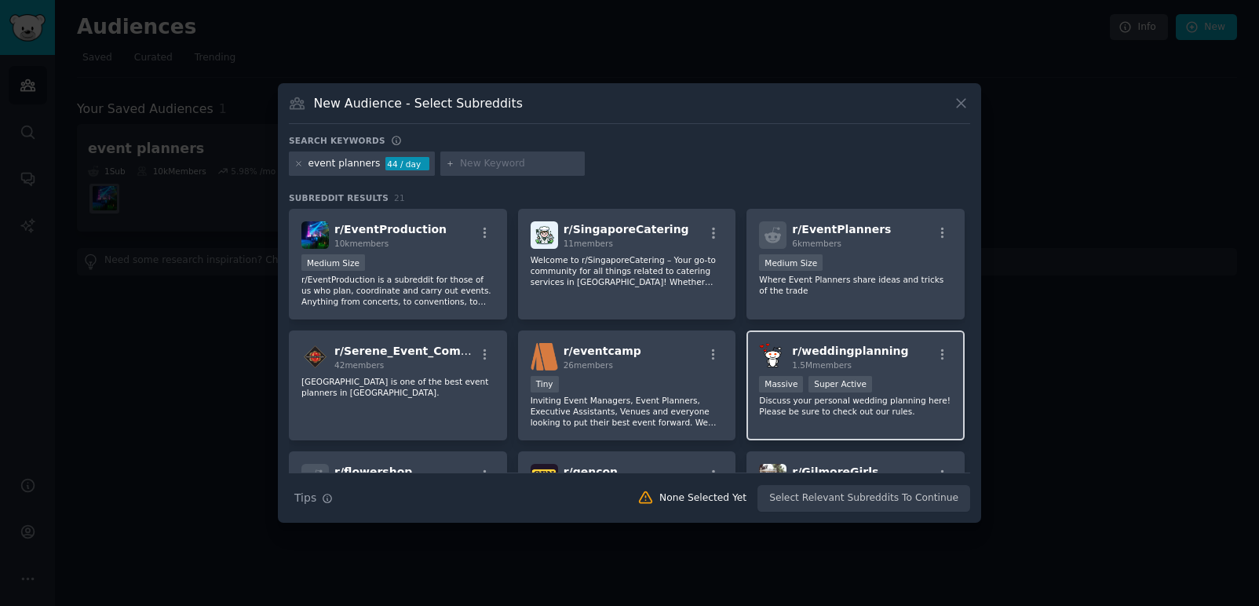
click at [861, 343] on h2 "r/ weddingplanning 1.5M members" at bounding box center [850, 356] width 116 height 27
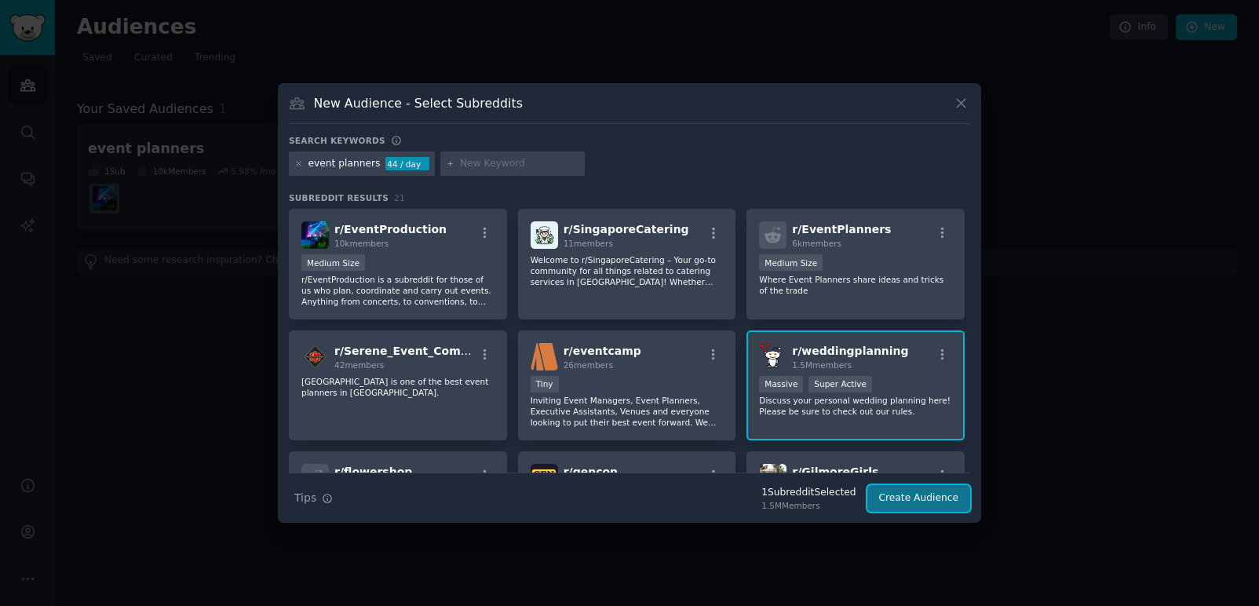
click at [905, 497] on button "Create Audience" at bounding box center [919, 498] width 104 height 27
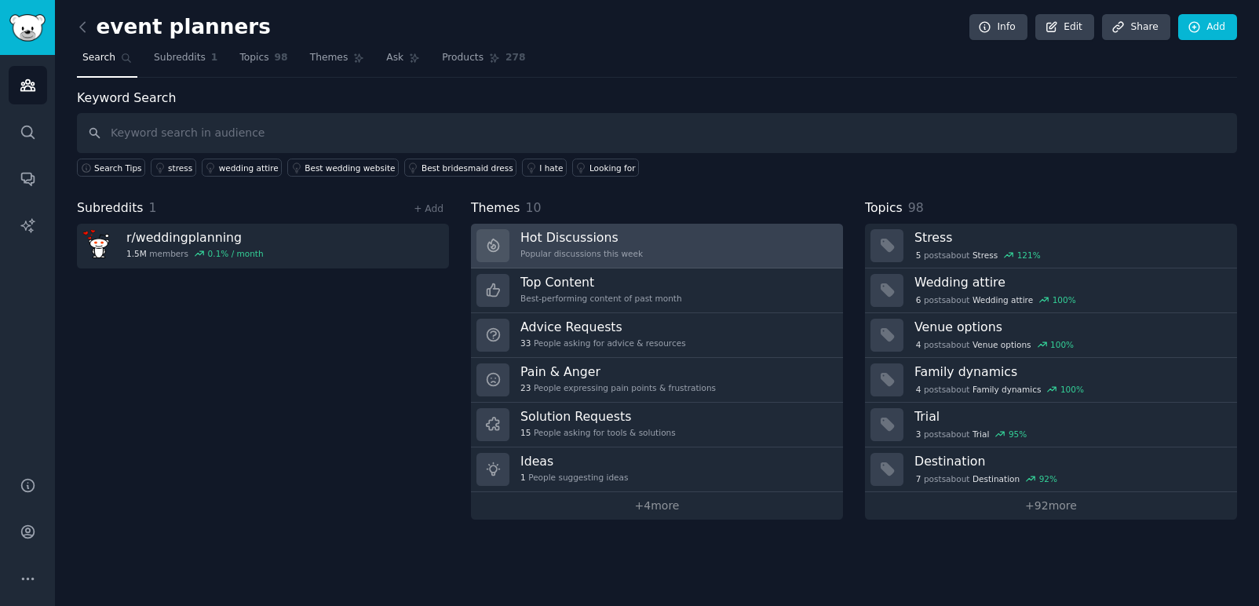
click at [606, 244] on h3 "Hot Discussions" at bounding box center [581, 237] width 122 height 16
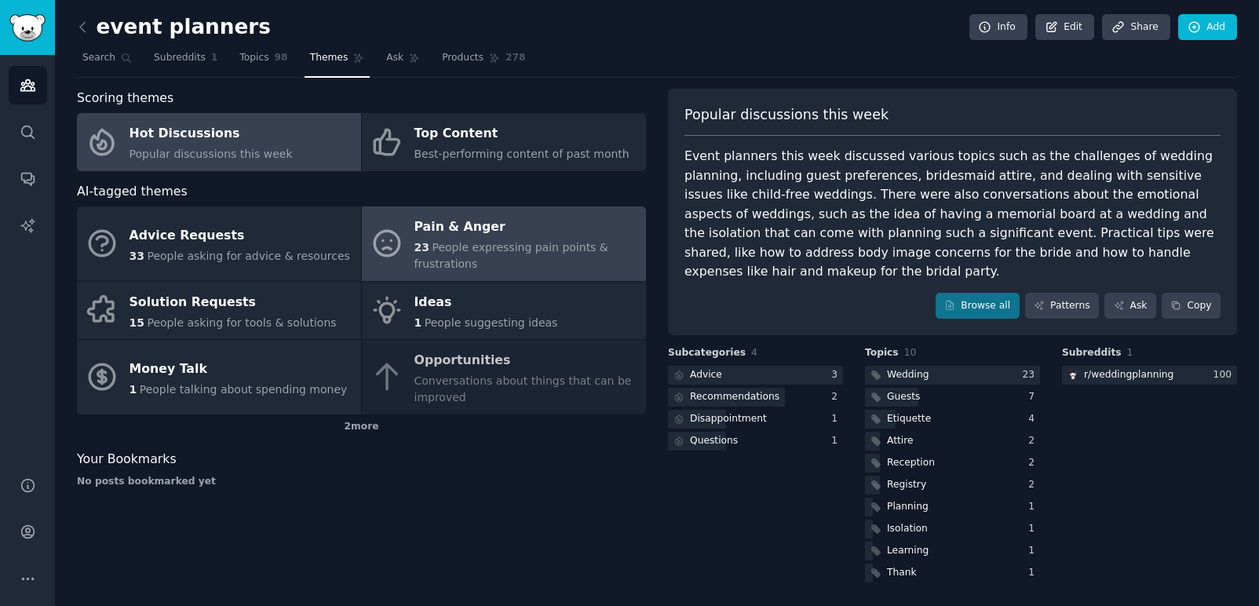
click at [574, 232] on div "Pain & Anger" at bounding box center [526, 227] width 224 height 25
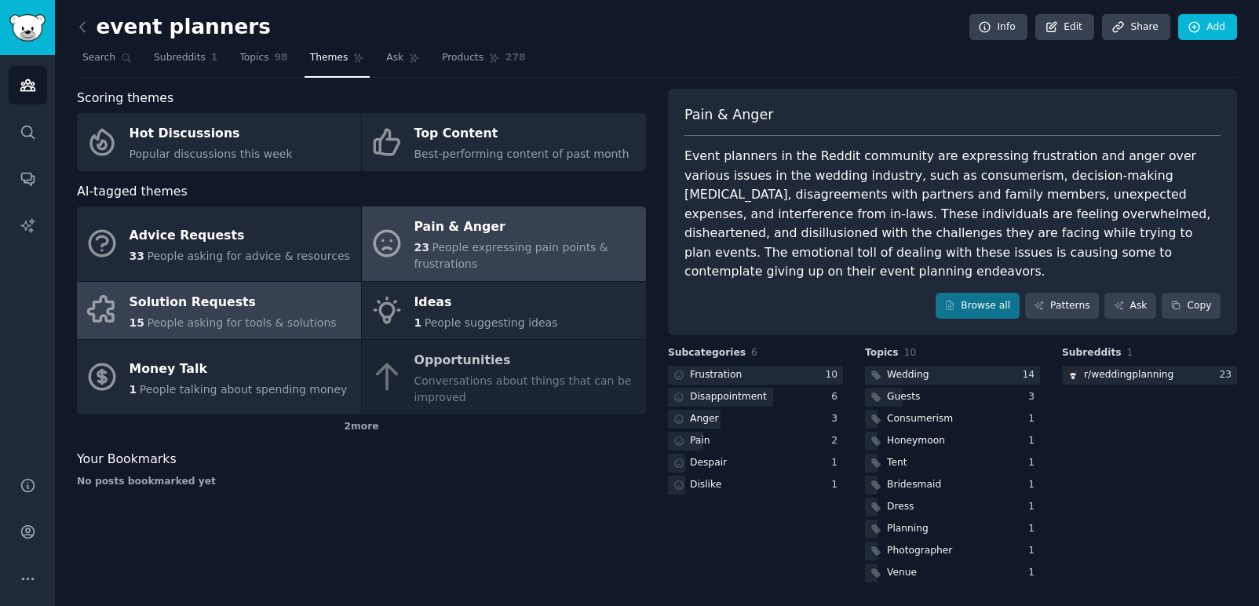
click at [176, 325] on span "People asking for tools & solutions" at bounding box center [241, 322] width 189 height 13
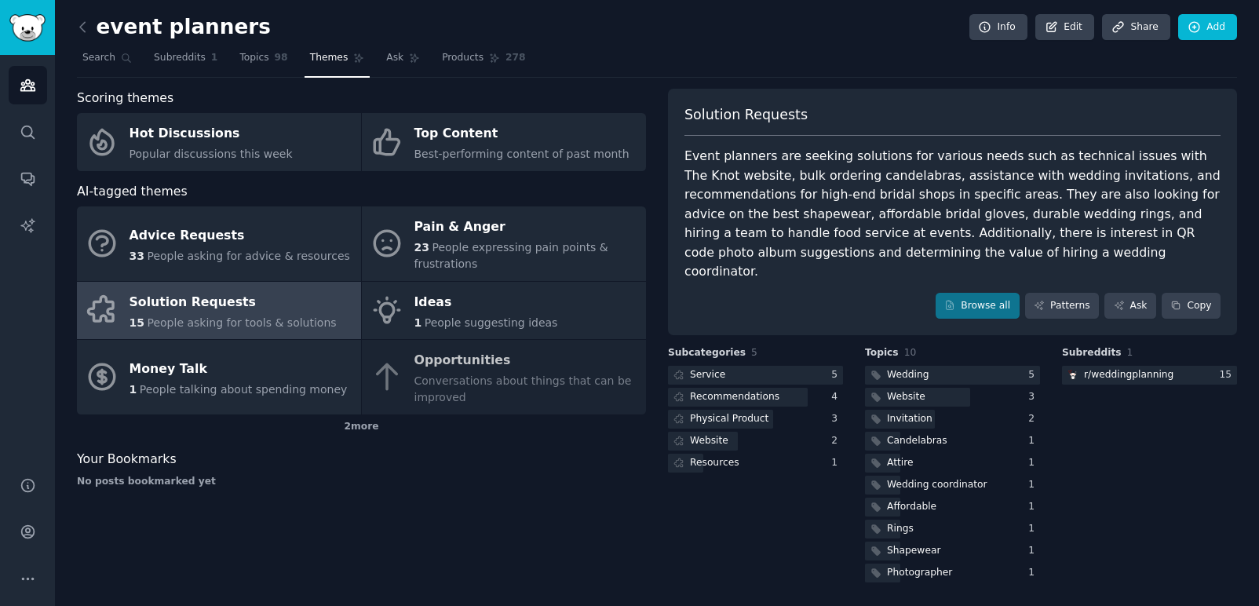
click at [497, 377] on div "Advice Requests 33 People asking for advice & resources Pain & Anger 23 People …" at bounding box center [361, 310] width 569 height 208
click at [380, 368] on div "Advice Requests 33 People asking for advice & resources Pain & Anger 23 People …" at bounding box center [361, 310] width 569 height 208
click at [524, 362] on div "Advice Requests 33 People asking for advice & resources Pain & Anger 23 People …" at bounding box center [361, 310] width 569 height 208
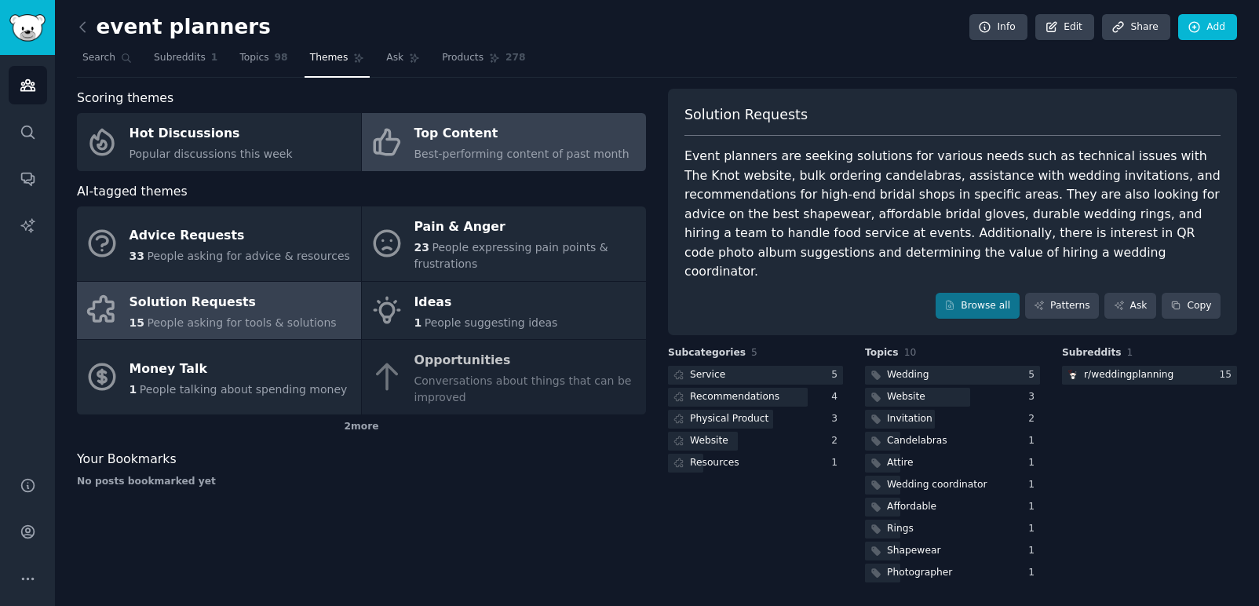
click at [505, 143] on div "Top Content" at bounding box center [521, 134] width 215 height 25
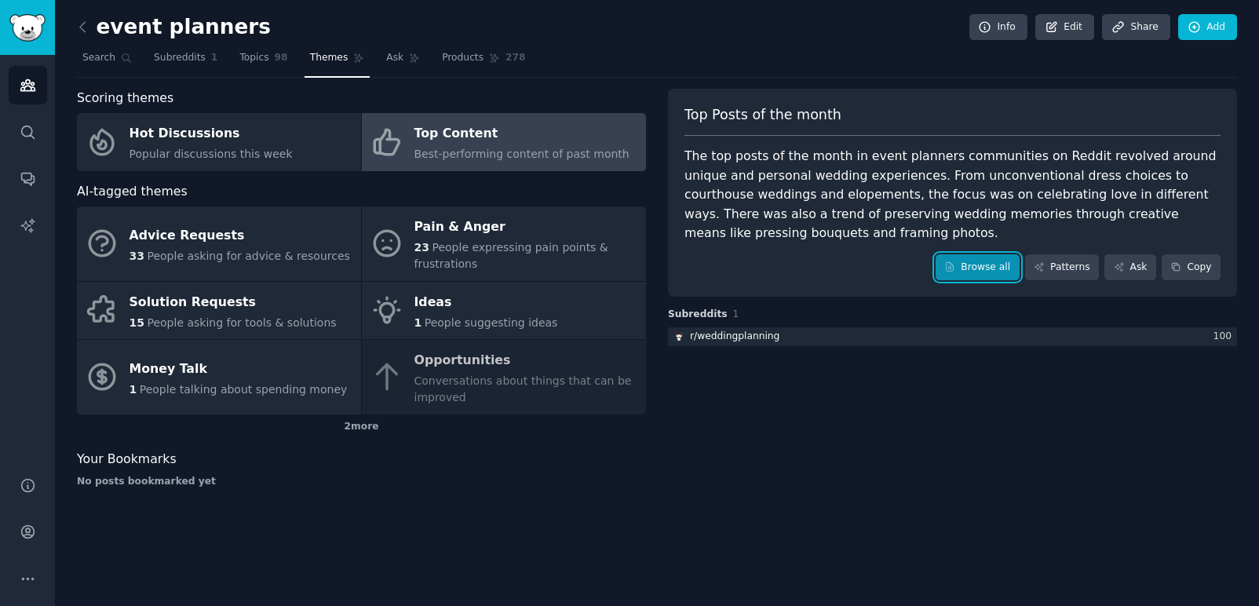
click at [968, 271] on link "Browse all" at bounding box center [977, 267] width 84 height 27
click at [968, 271] on body "Audiences Search Conversations AI Reports Help Account More event planners Info…" at bounding box center [629, 303] width 1259 height 606
click at [963, 257] on link "Browse all" at bounding box center [977, 267] width 84 height 27
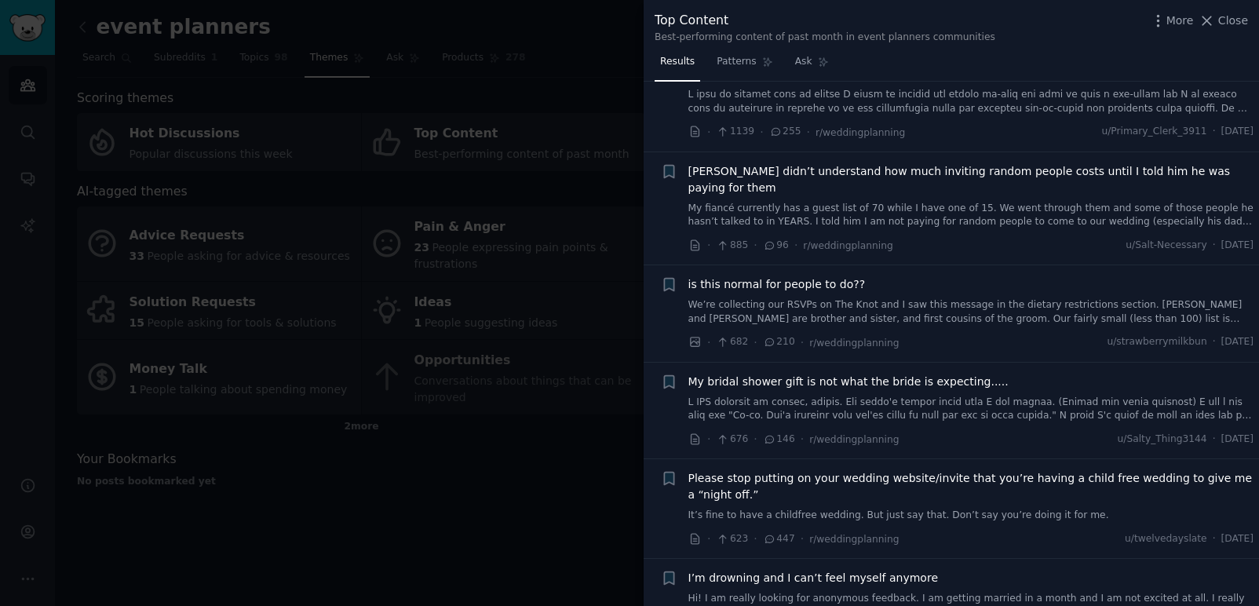
scroll to position [78, 0]
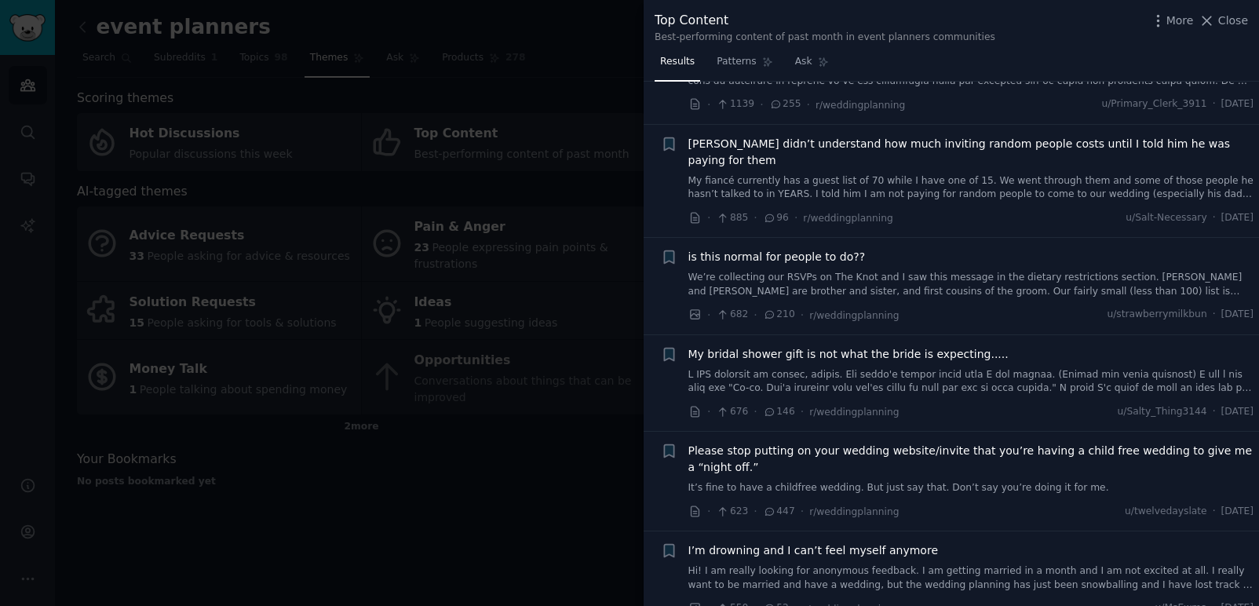
click at [596, 483] on div at bounding box center [629, 303] width 1259 height 606
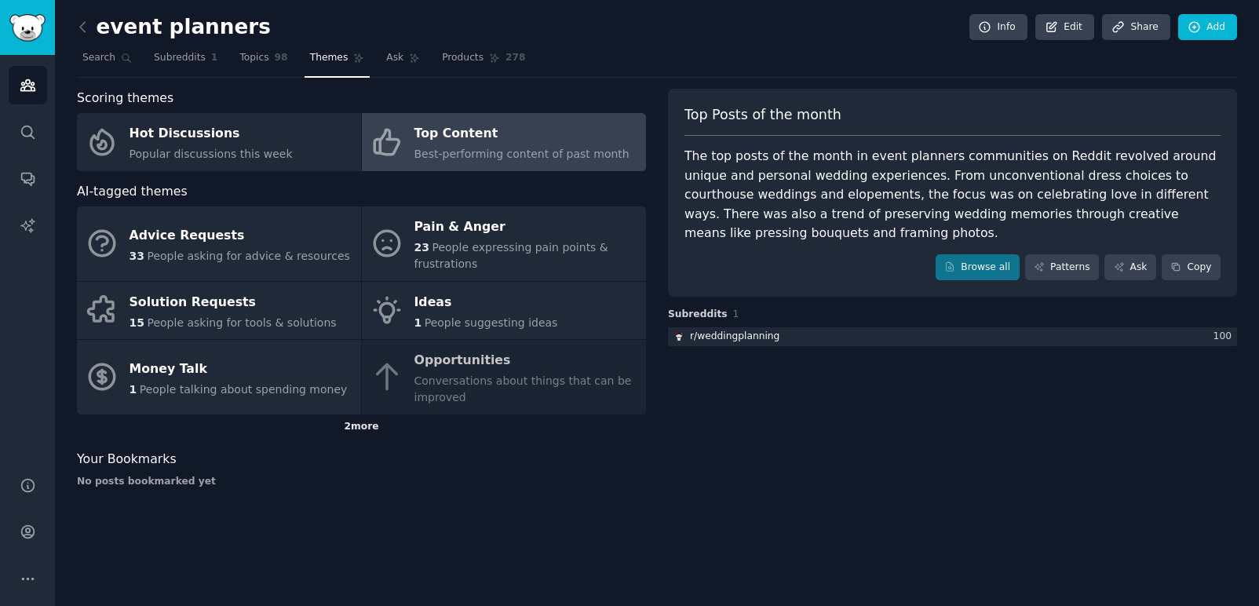
click at [377, 421] on div "2 more" at bounding box center [361, 426] width 569 height 25
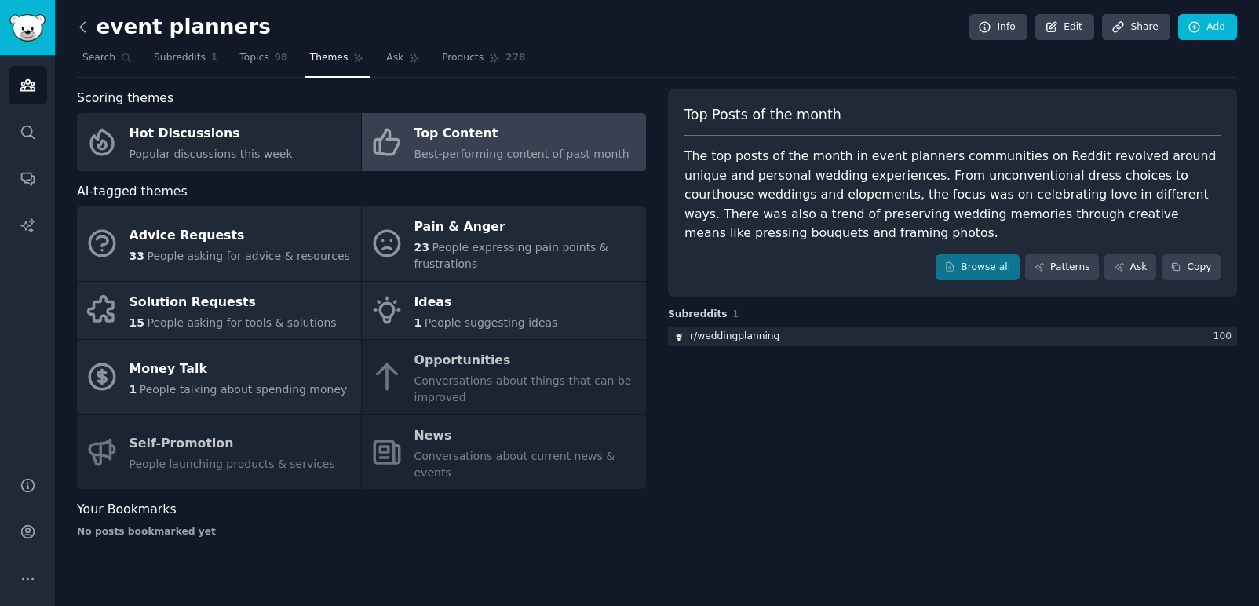
click at [88, 28] on icon at bounding box center [83, 27] width 16 height 16
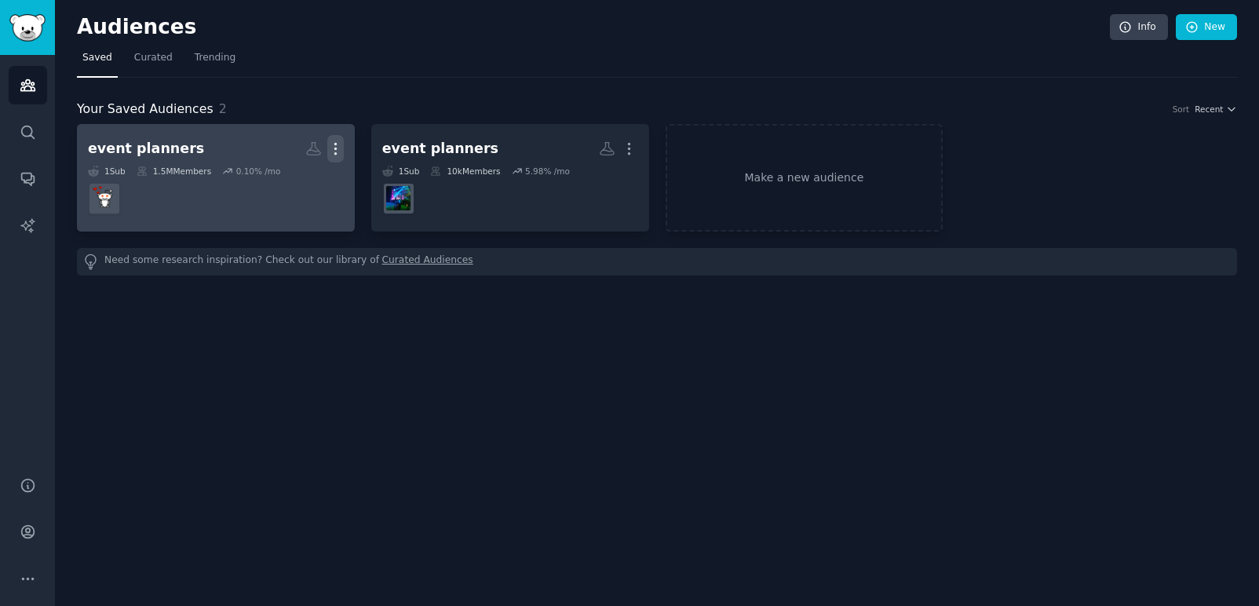
click at [333, 145] on icon "button" at bounding box center [335, 148] width 16 height 16
click at [337, 148] on icon "button" at bounding box center [335, 148] width 16 height 16
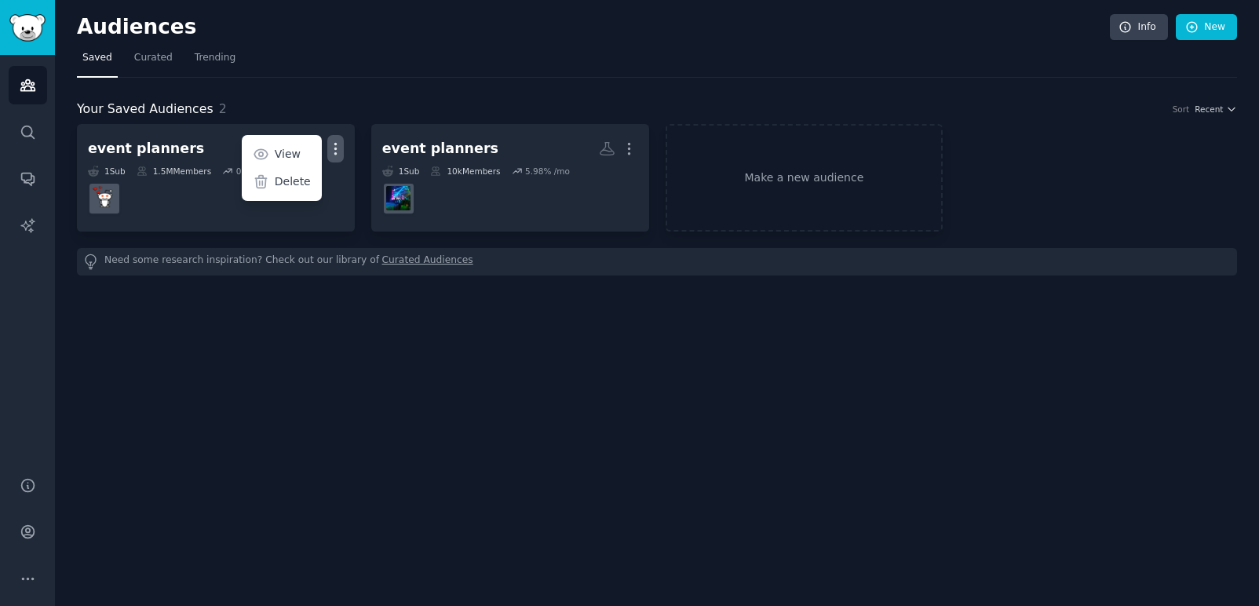
click at [197, 394] on div "Audiences Info New Saved Curated Trending Your Saved Audiences 2 Sort Recent ev…" at bounding box center [657, 303] width 1204 height 606
click at [890, 178] on link "Make a new audience" at bounding box center [804, 177] width 278 height 107
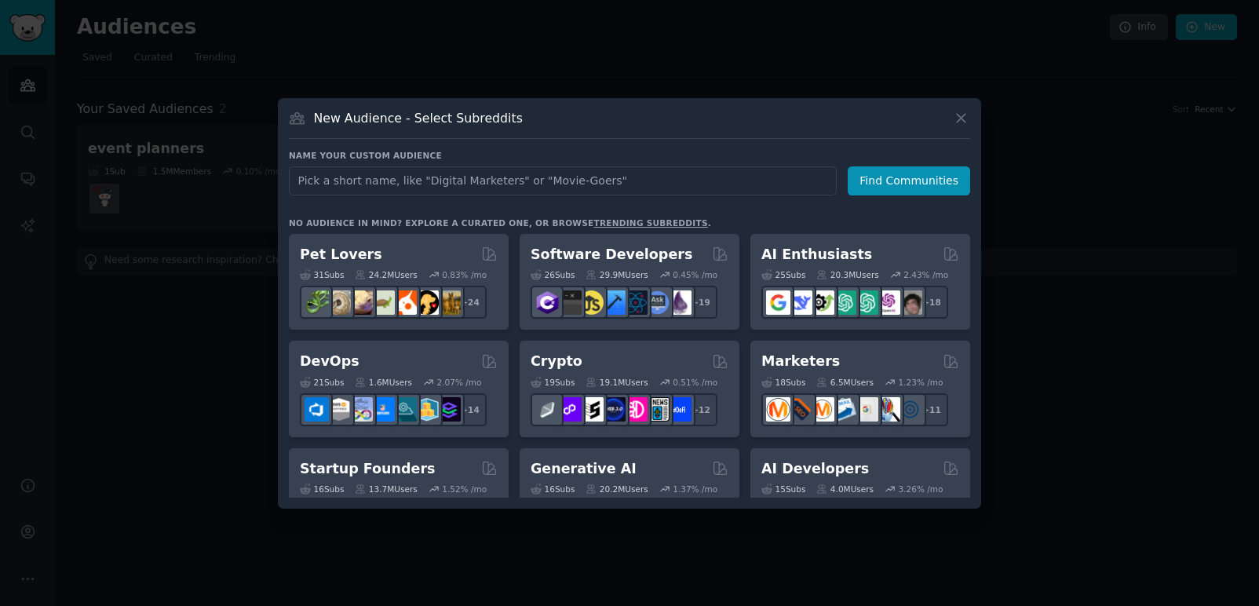
click at [611, 181] on input "text" at bounding box center [563, 180] width 548 height 29
click at [343, 176] on input "brazil soucing" at bounding box center [563, 180] width 548 height 29
type input "brazil sourcing"
click at [900, 171] on button "Find Communities" at bounding box center [908, 180] width 122 height 29
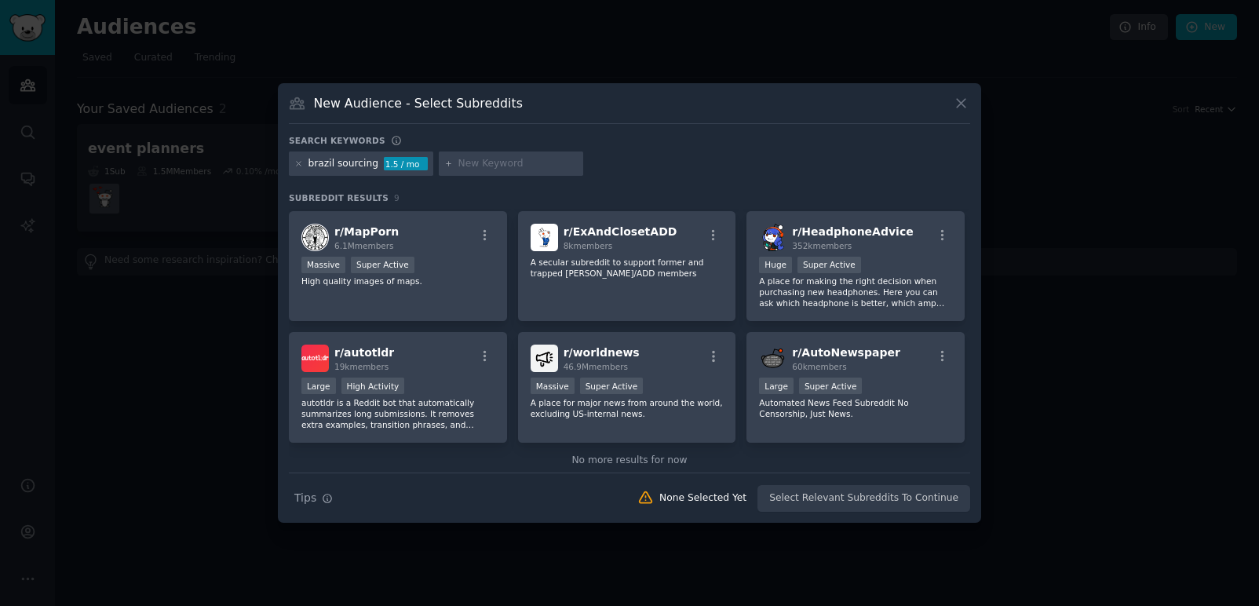
scroll to position [144, 0]
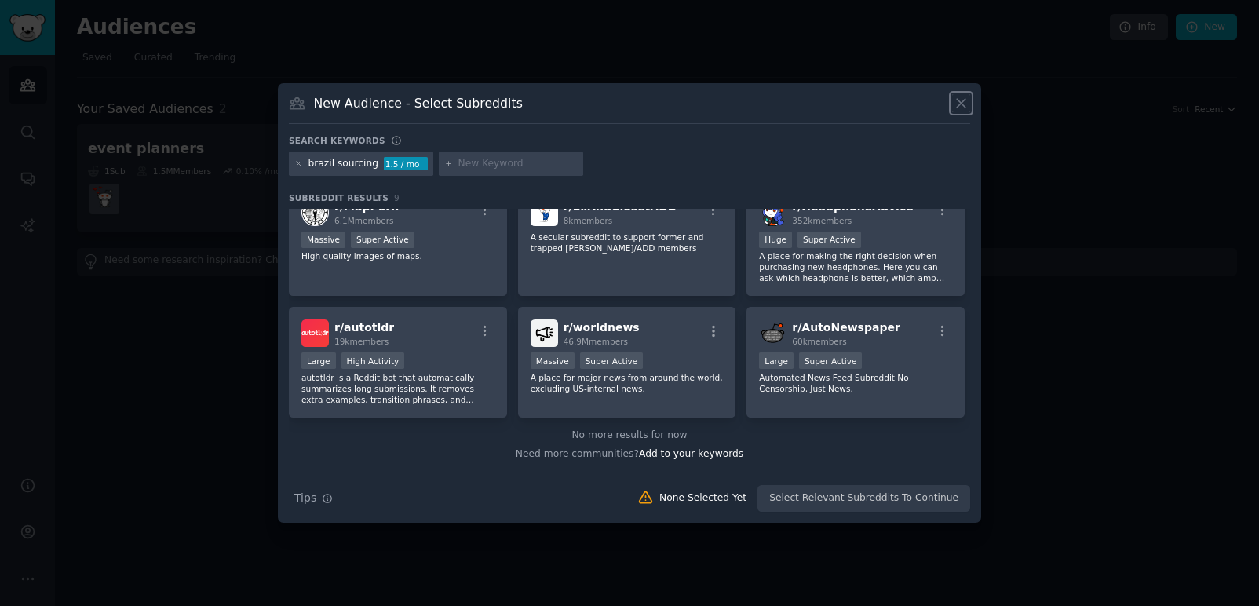
click at [967, 105] on icon at bounding box center [961, 103] width 16 height 16
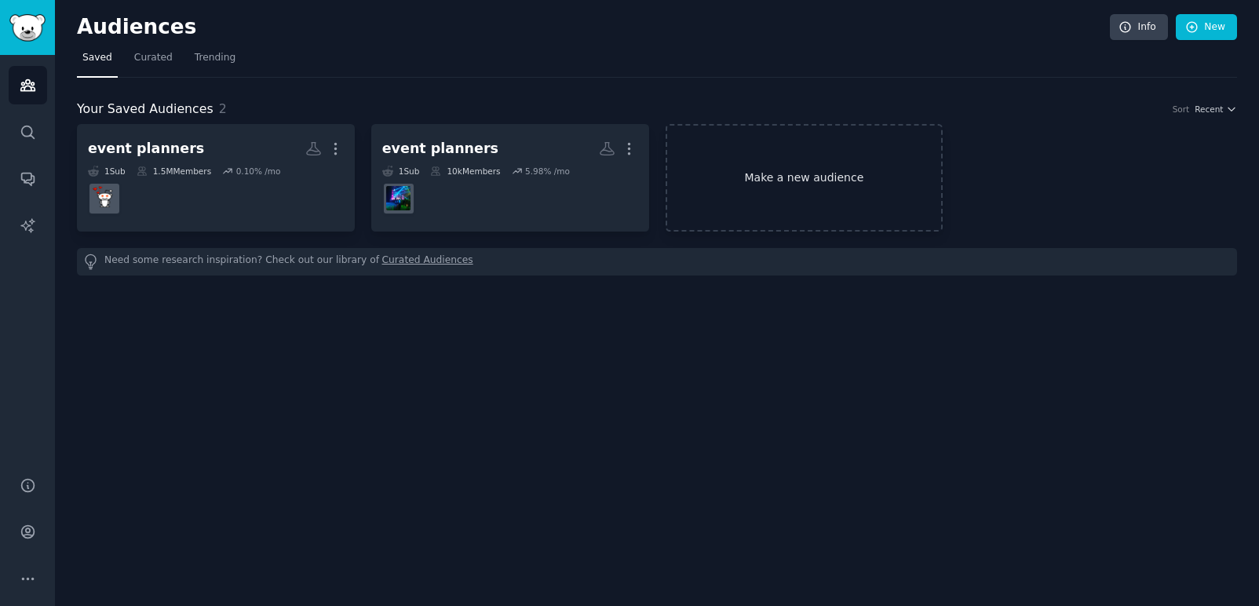
click at [810, 160] on link "Make a new audience" at bounding box center [804, 177] width 278 height 107
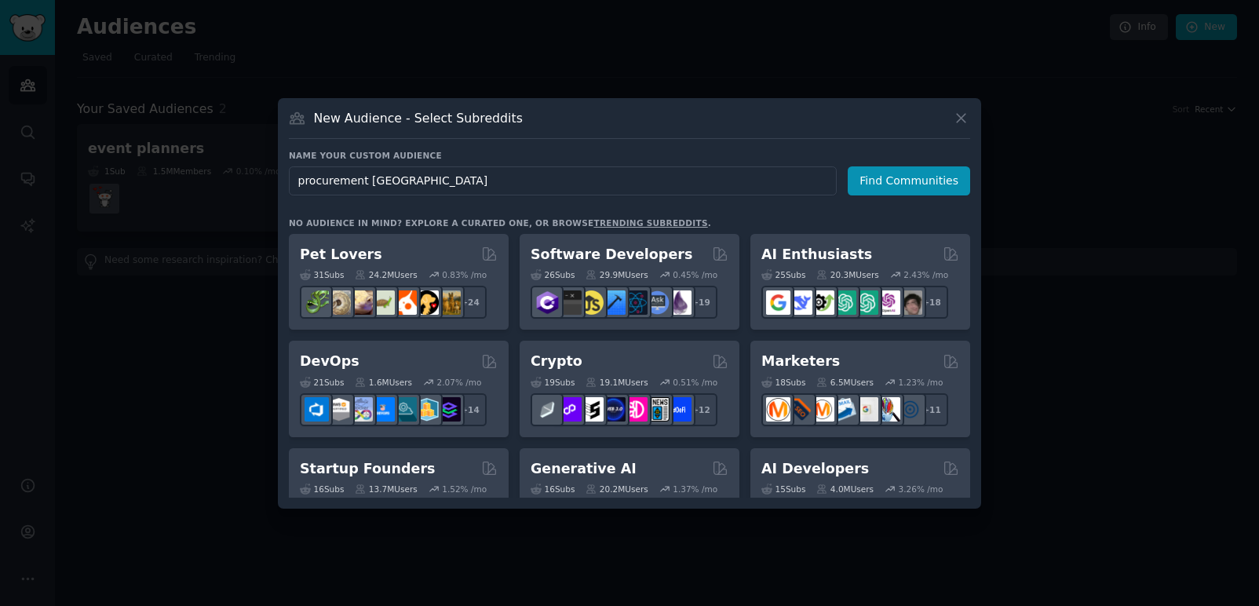
click at [334, 182] on input "procurement [GEOGRAPHIC_DATA]" at bounding box center [563, 180] width 548 height 29
type input "procurement [GEOGRAPHIC_DATA]"
click at [893, 172] on button "Find Communities" at bounding box center [908, 180] width 122 height 29
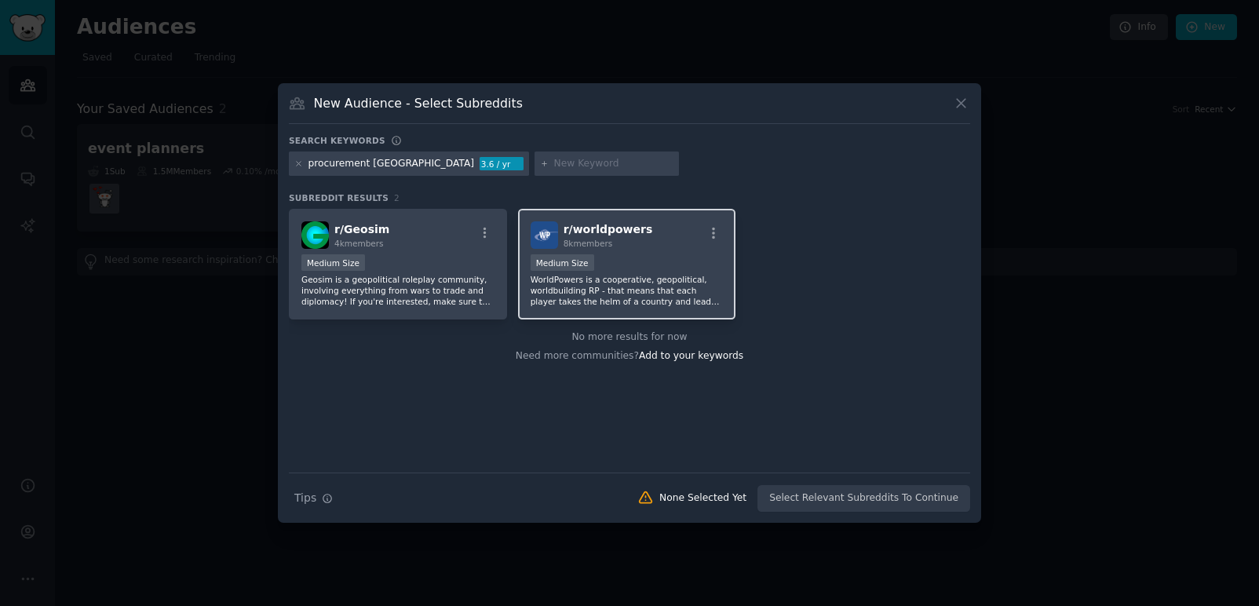
click at [650, 245] on div "r/ worldpowers 8k members" at bounding box center [626, 234] width 193 height 27
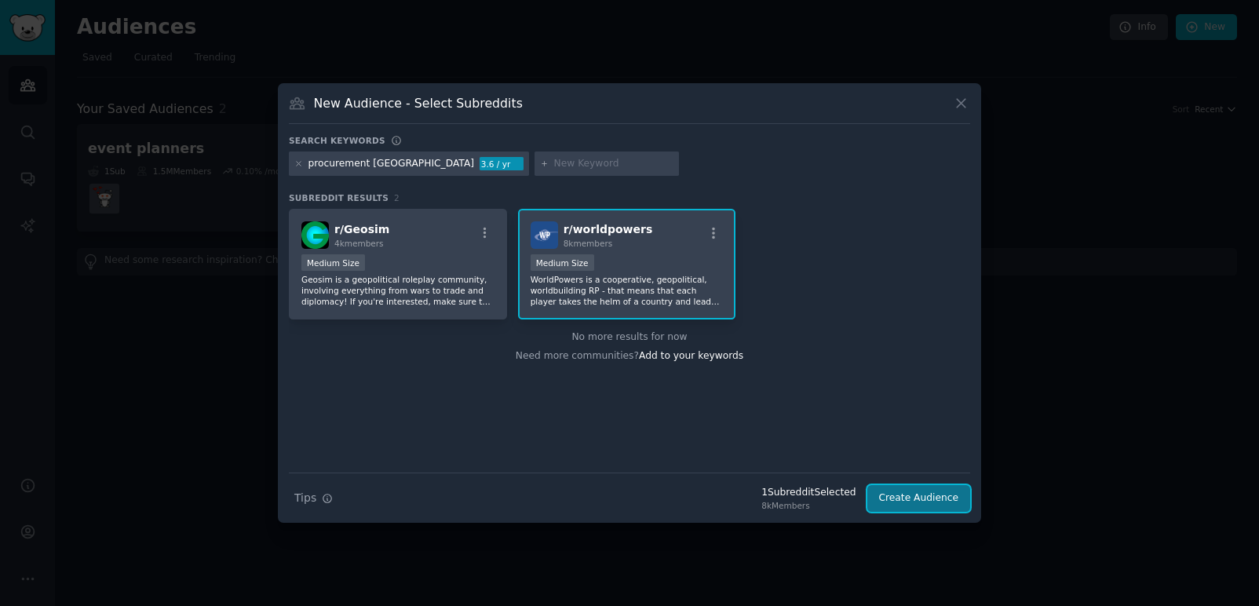
click at [916, 498] on button "Create Audience" at bounding box center [919, 498] width 104 height 27
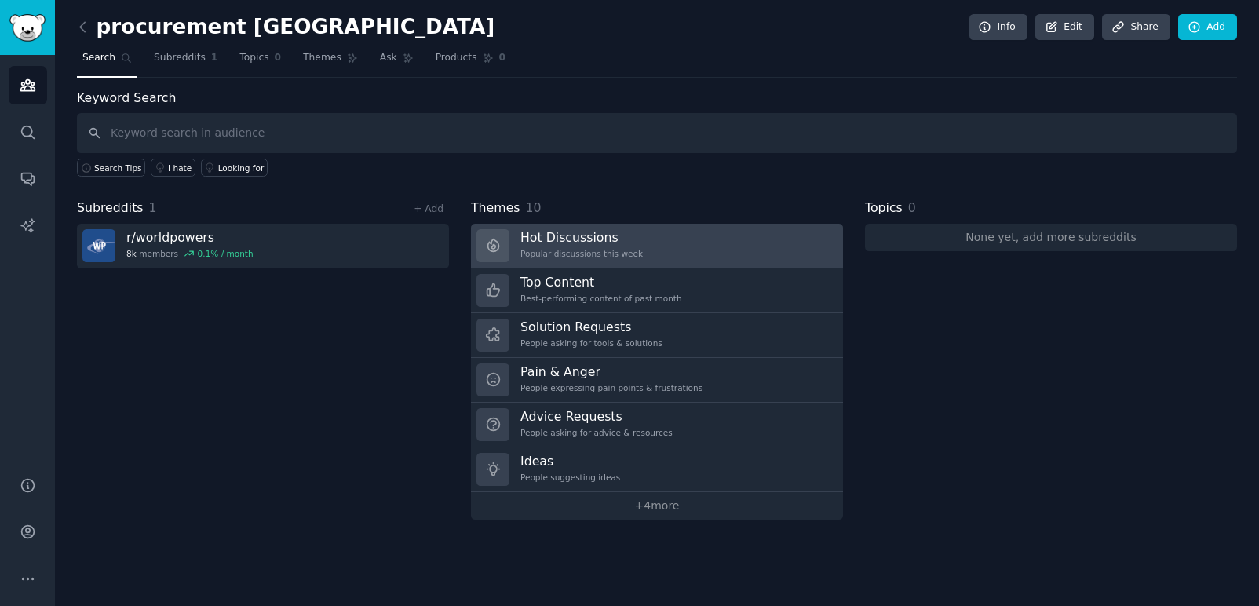
click at [693, 235] on link "Hot Discussions Popular discussions this week" at bounding box center [657, 246] width 372 height 45
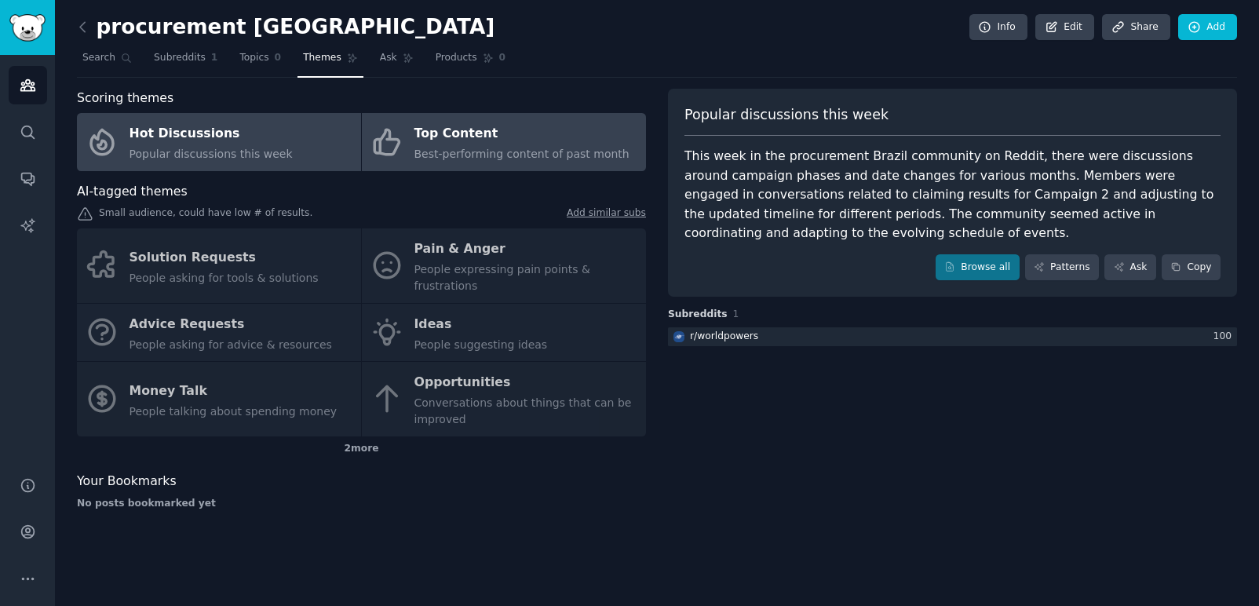
click at [486, 130] on div "Top Content" at bounding box center [521, 134] width 215 height 25
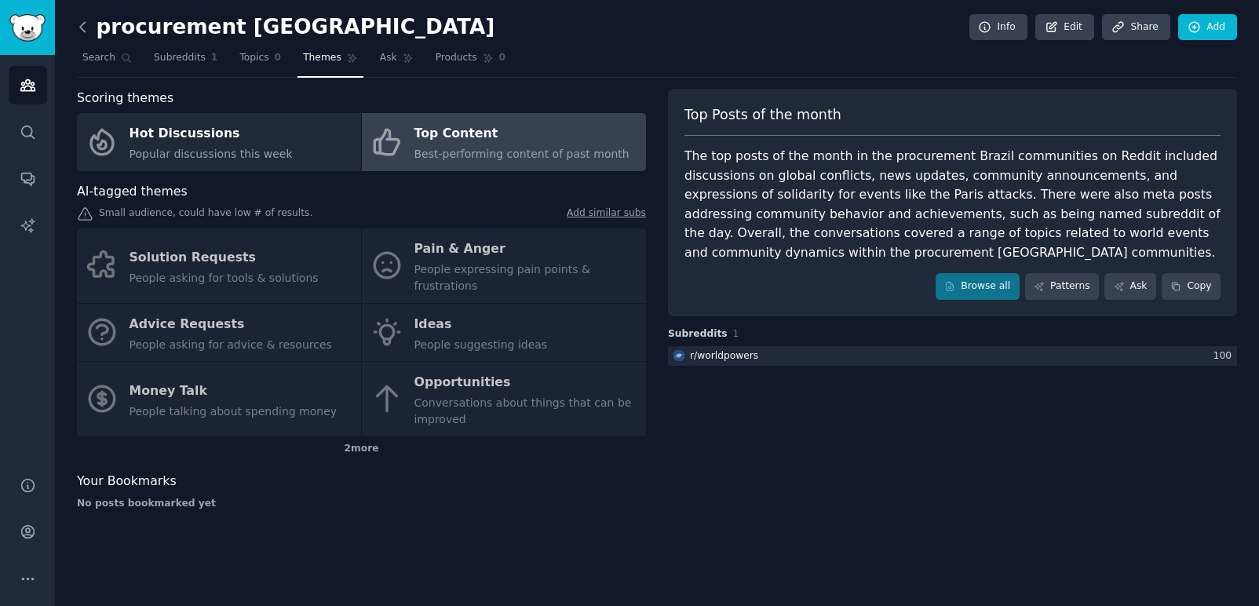
click at [85, 31] on icon at bounding box center [82, 26] width 5 height 9
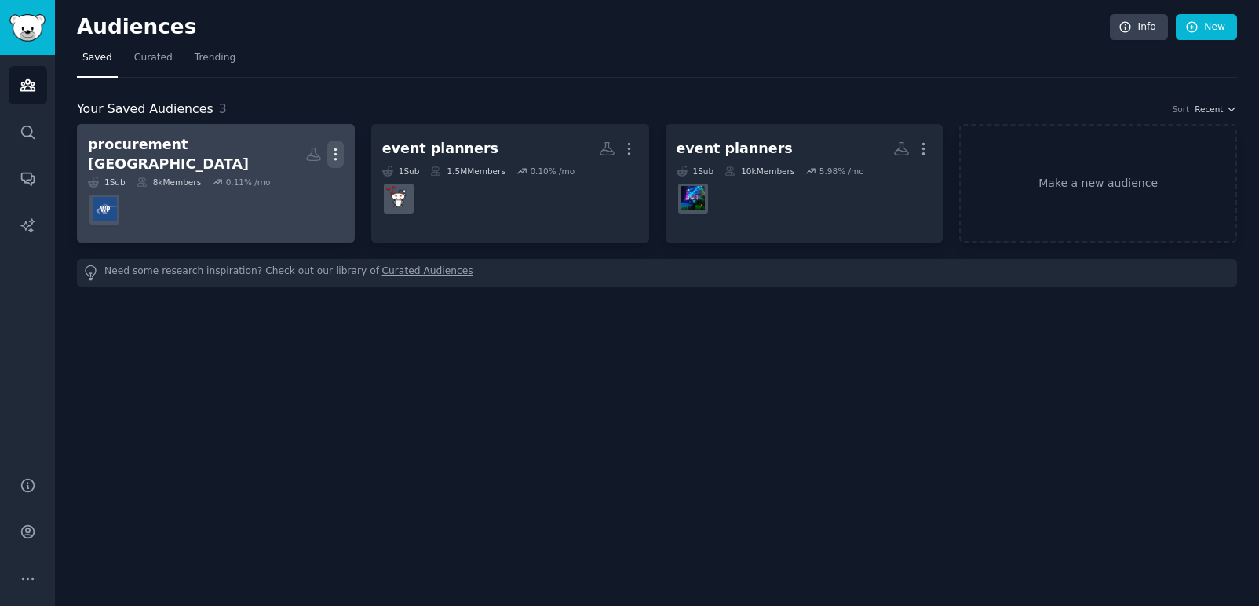
click at [335, 152] on icon "button" at bounding box center [335, 154] width 2 height 11
click at [266, 181] on icon at bounding box center [260, 187] width 11 height 13
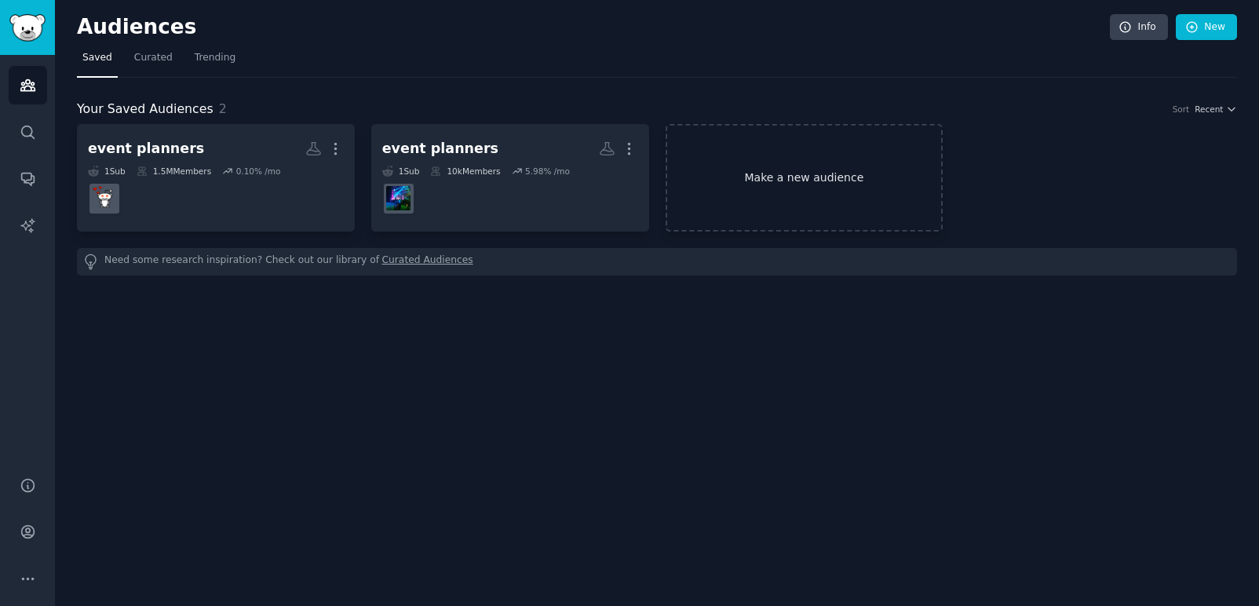
click at [836, 172] on link "Make a new audience" at bounding box center [804, 177] width 278 height 107
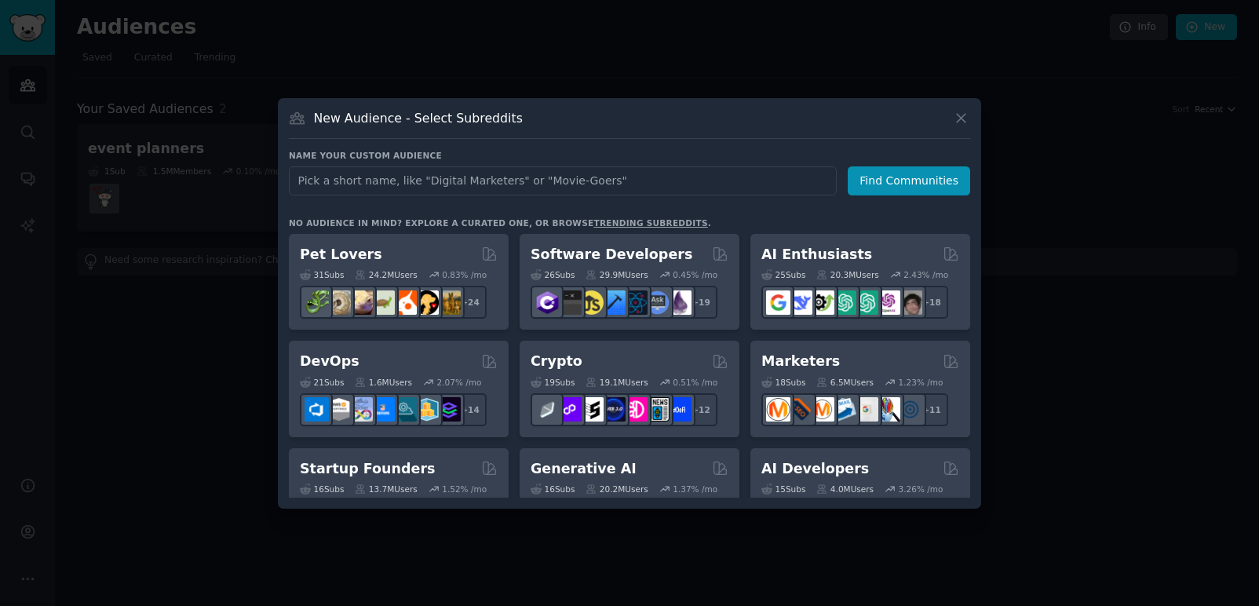
click at [776, 189] on input "text" at bounding box center [563, 180] width 548 height 29
type input "international trade"
click at [909, 180] on button "Find Communities" at bounding box center [908, 180] width 122 height 29
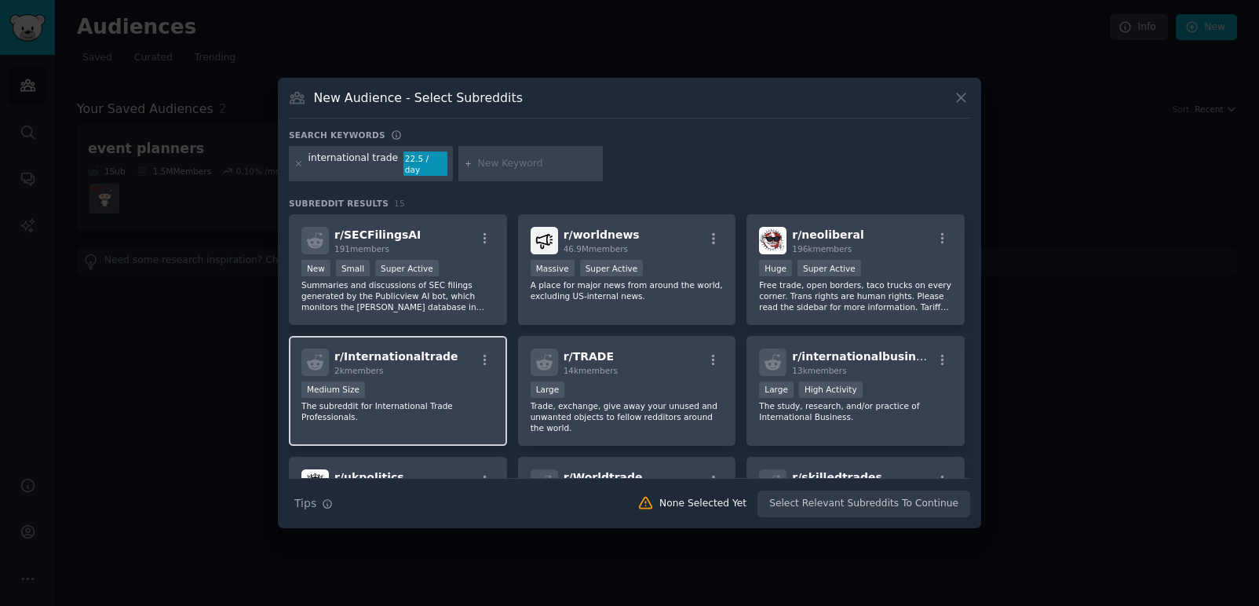
click at [426, 365] on div "2k members" at bounding box center [396, 370] width 124 height 11
click at [431, 358] on span "r/ Internationaltrade" at bounding box center [396, 356] width 124 height 13
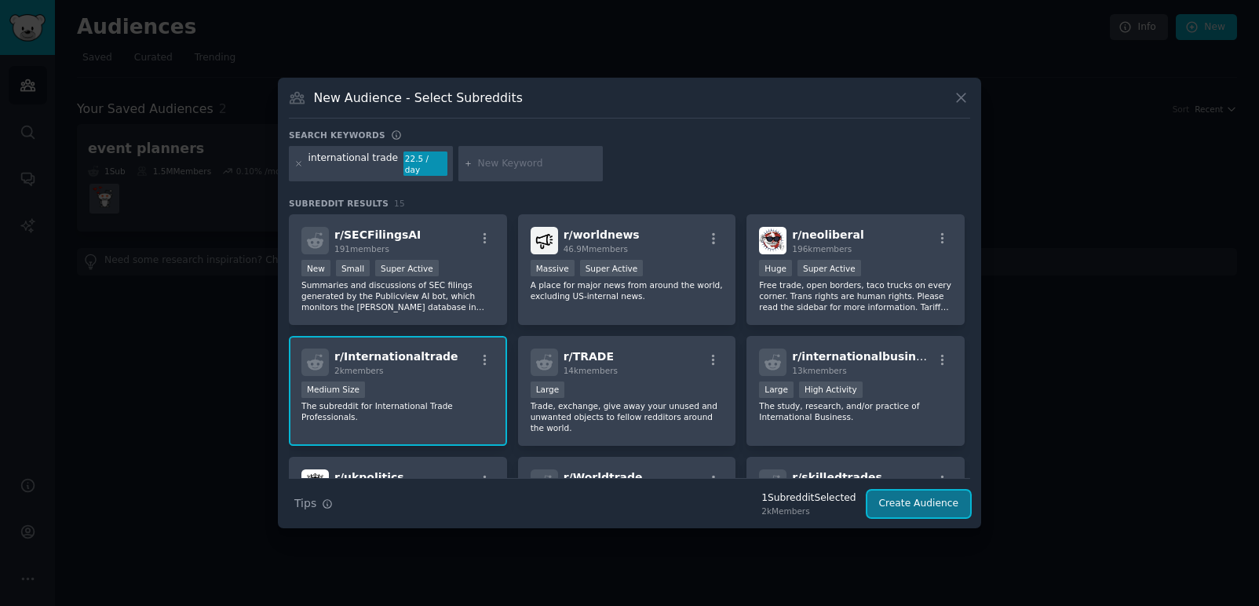
click at [959, 495] on button "Create Audience" at bounding box center [919, 503] width 104 height 27
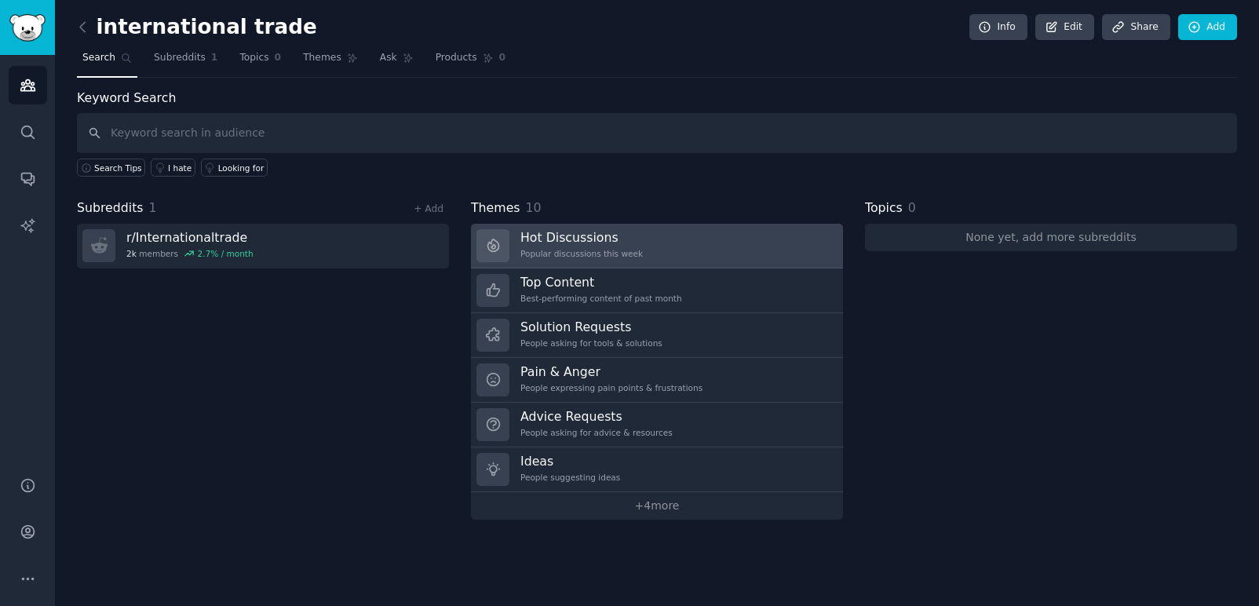
click at [583, 246] on div "Hot Discussions Popular discussions this week" at bounding box center [581, 245] width 122 height 33
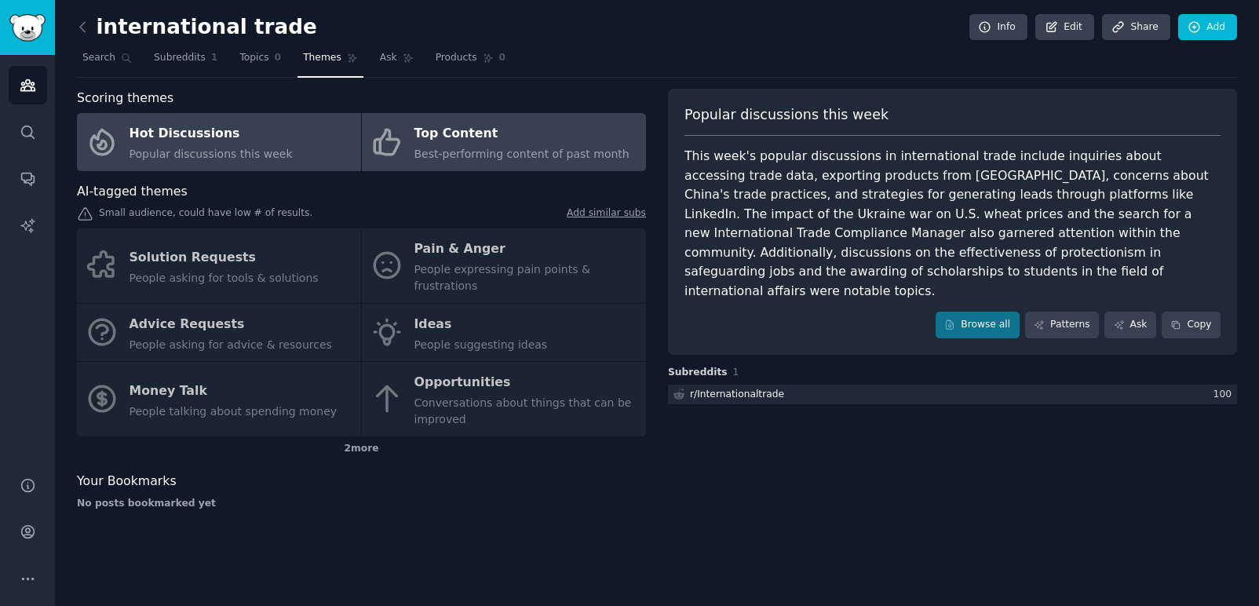
click at [508, 133] on div "Top Content" at bounding box center [521, 134] width 215 height 25
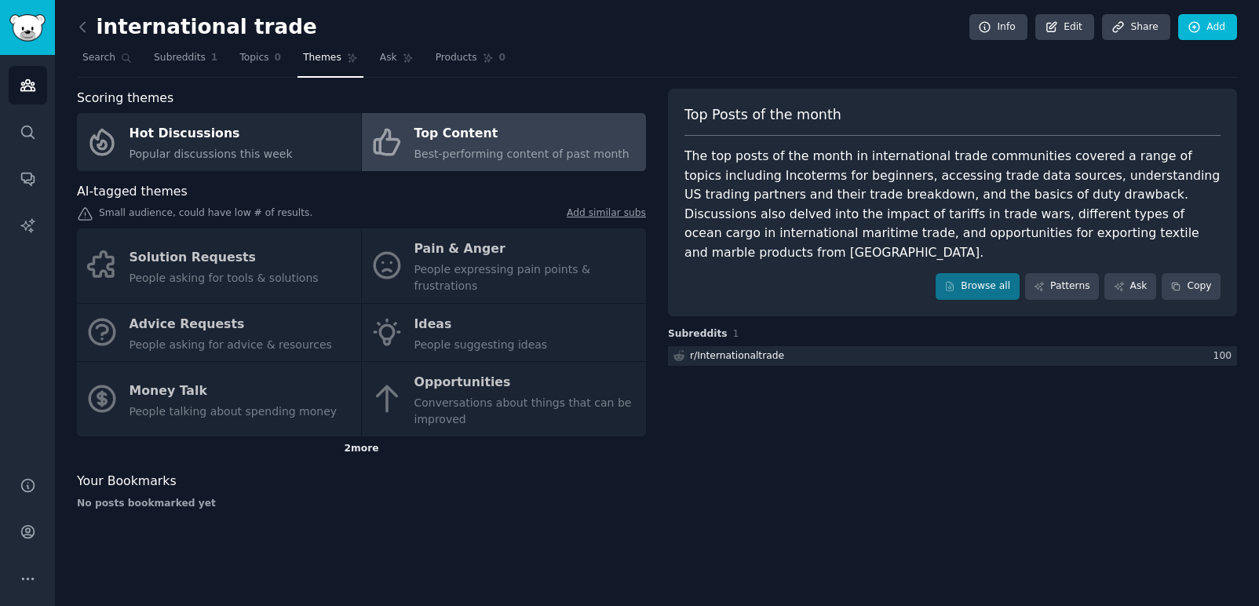
click at [358, 436] on div "2 more" at bounding box center [361, 448] width 569 height 25
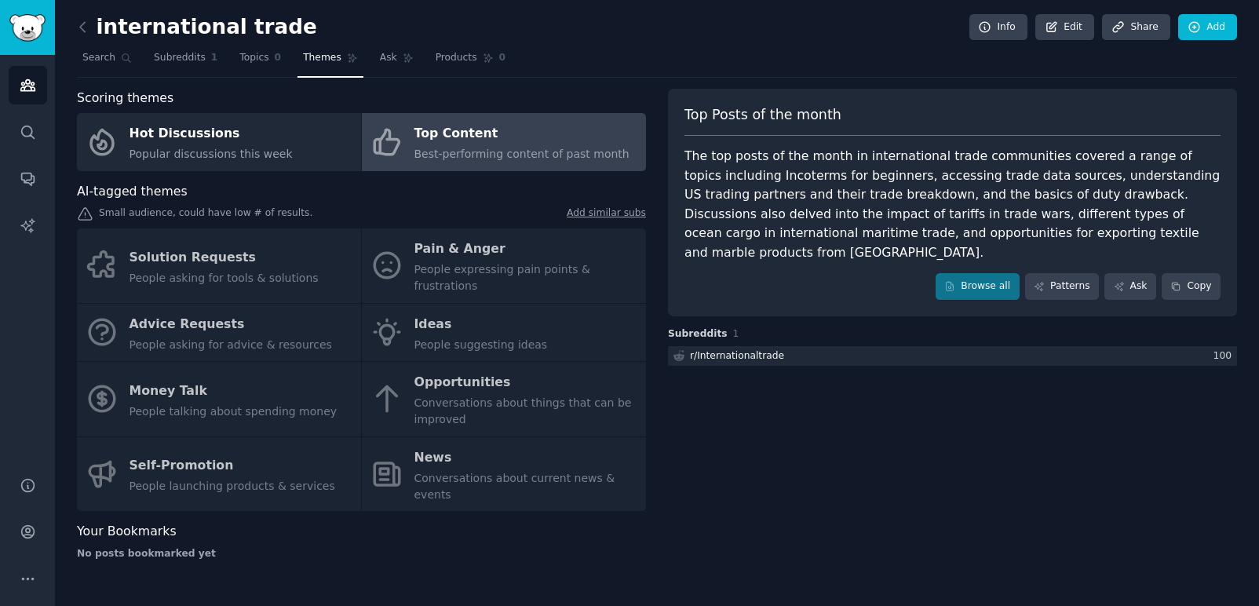
click at [443, 376] on div "Solution Requests People asking for tools & solutions Pain & Anger People expre…" at bounding box center [361, 369] width 569 height 282
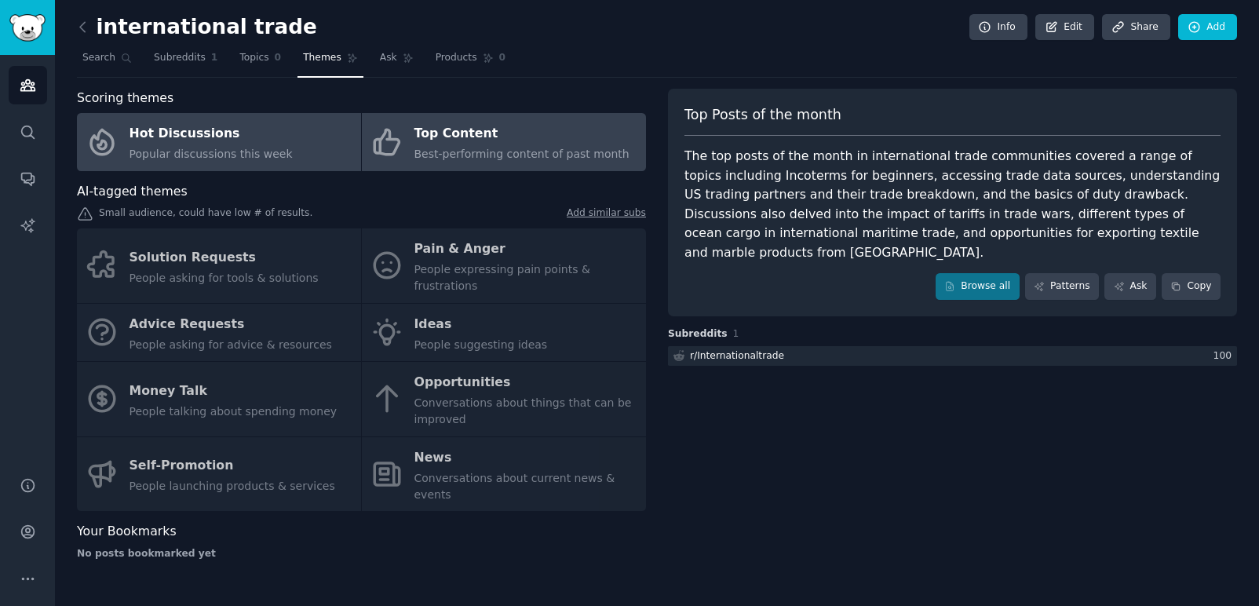
click at [310, 138] on link "Hot Discussions Popular discussions this week" at bounding box center [219, 142] width 284 height 58
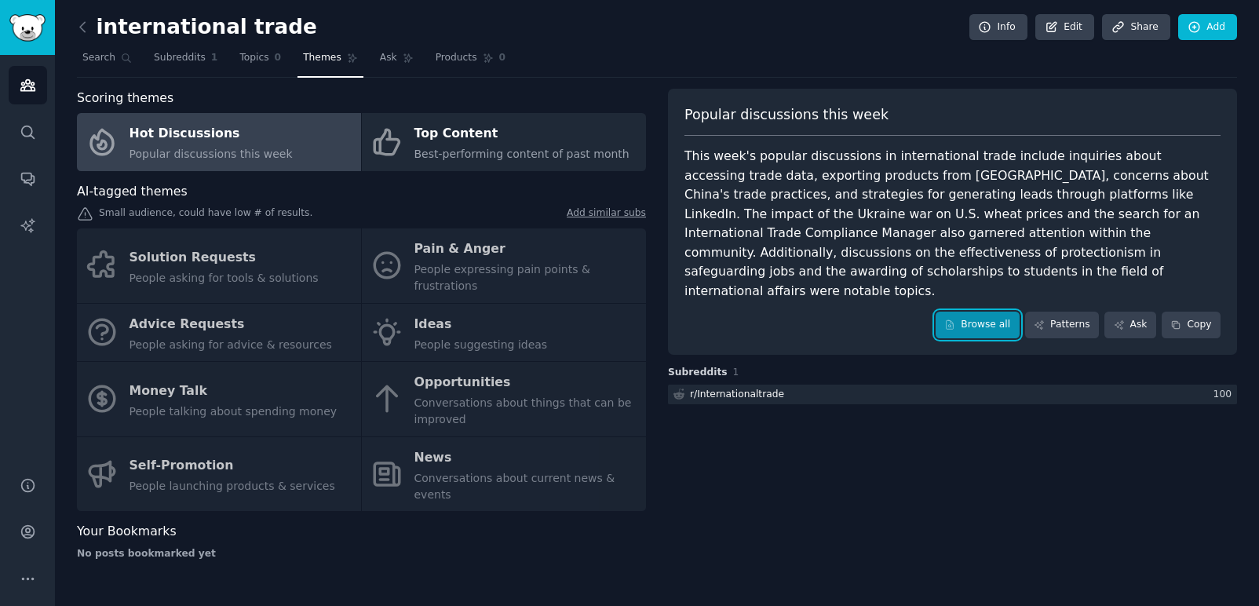
click at [955, 319] on icon at bounding box center [949, 324] width 11 height 11
